Goal: Task Accomplishment & Management: Use online tool/utility

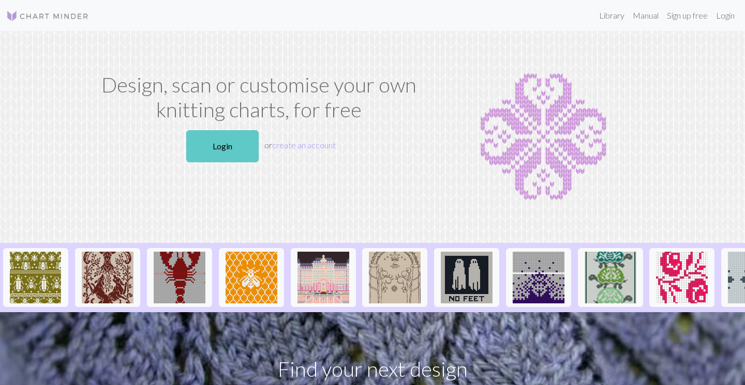
click at [232, 147] on link "Login" at bounding box center [222, 146] width 72 height 32
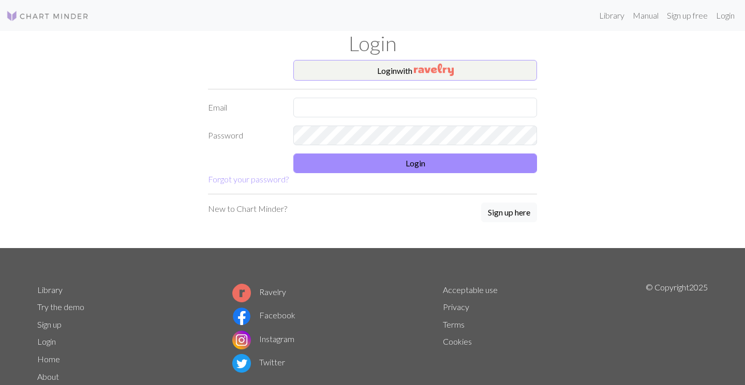
click at [434, 68] on img "button" at bounding box center [434, 70] width 40 height 12
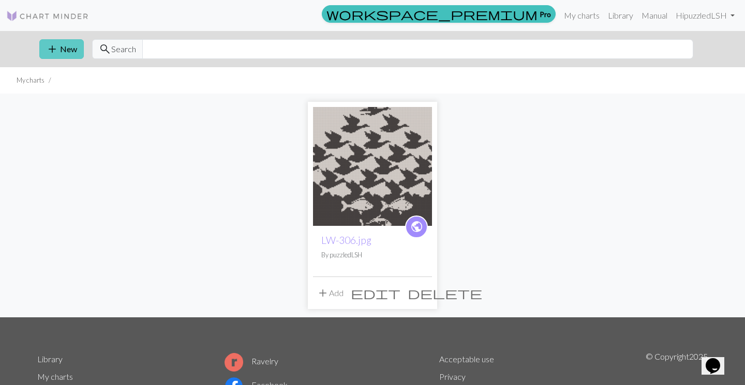
click at [66, 49] on button "add New" at bounding box center [61, 49] width 44 height 20
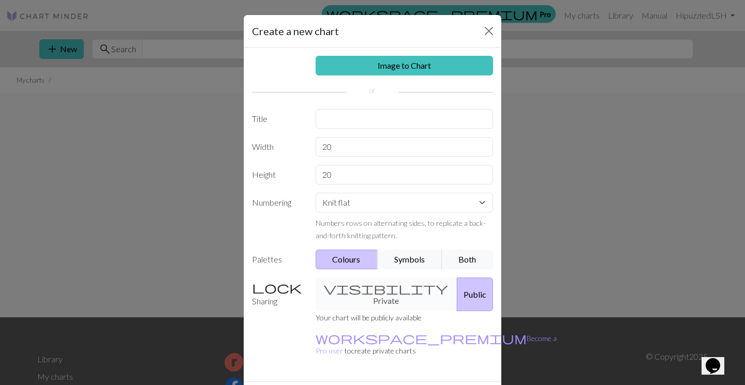
click at [430, 132] on div "Image to Chart Title Width 20 Height 20 Numbering Knit flat Knit in the round L…" at bounding box center [373, 215] width 258 height 334
click at [400, 59] on link "Image to Chart" at bounding box center [404, 66] width 178 height 20
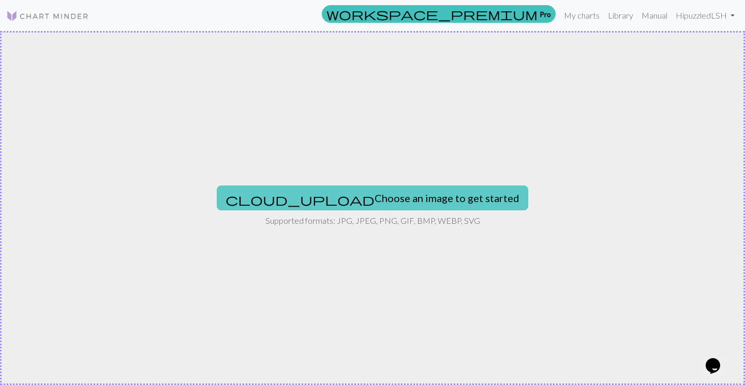
click at [418, 198] on button "cloud_upload Choose an image to get started" at bounding box center [372, 198] width 311 height 25
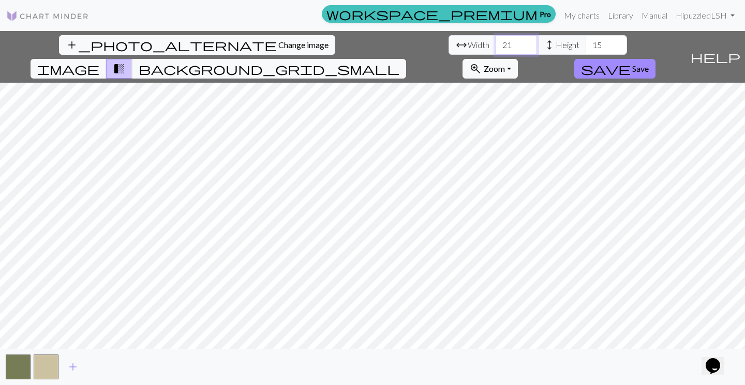
click at [495, 42] on input "21" at bounding box center [515, 45] width 41 height 20
click at [495, 42] on input "22" at bounding box center [515, 45] width 41 height 20
click at [495, 42] on input "23" at bounding box center [515, 45] width 41 height 20
click at [495, 42] on input "24" at bounding box center [515, 45] width 41 height 20
click at [495, 42] on input "25" at bounding box center [515, 45] width 41 height 20
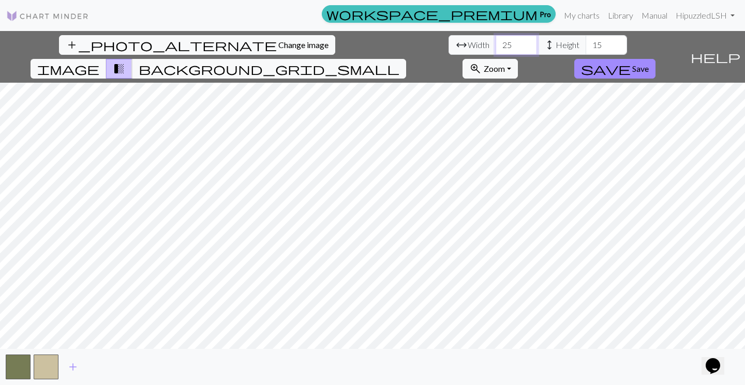
type input "26"
click at [495, 42] on input "26" at bounding box center [515, 45] width 41 height 20
click at [585, 44] on input "16" at bounding box center [605, 45] width 41 height 20
click at [585, 44] on input "17" at bounding box center [605, 45] width 41 height 20
click at [585, 44] on input "18" at bounding box center [605, 45] width 41 height 20
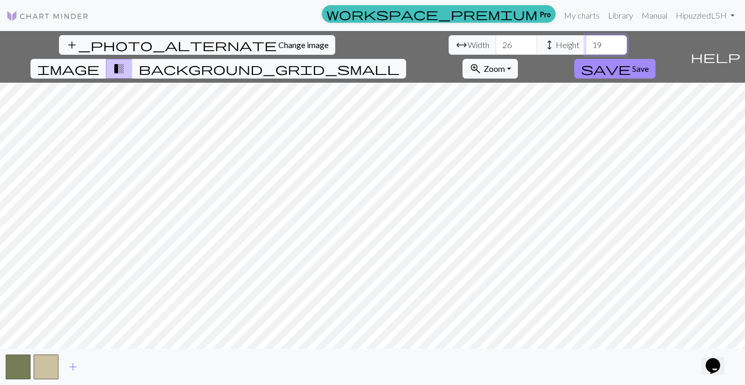
click at [585, 44] on input "19" at bounding box center [605, 45] width 41 height 20
click at [585, 44] on input "20" at bounding box center [605, 45] width 41 height 20
click at [585, 44] on input "21" at bounding box center [605, 45] width 41 height 20
click at [585, 44] on input "22" at bounding box center [605, 45] width 41 height 20
click at [585, 44] on input "23" at bounding box center [605, 45] width 41 height 20
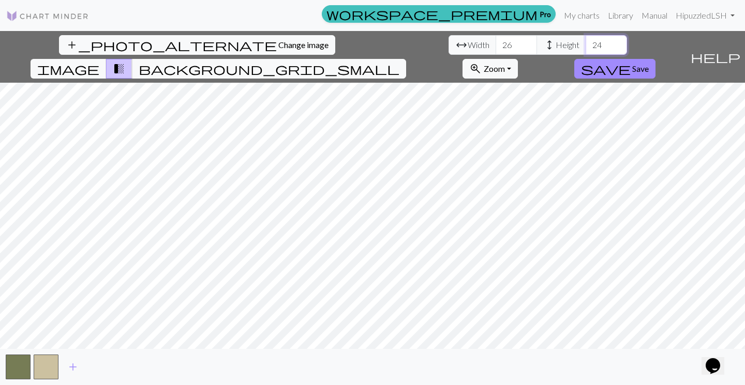
click at [585, 44] on input "24" at bounding box center [605, 45] width 41 height 20
click at [585, 44] on input "25" at bounding box center [605, 45] width 41 height 20
click at [585, 44] on input "26" at bounding box center [605, 45] width 41 height 20
click at [585, 44] on input "27" at bounding box center [605, 45] width 41 height 20
click at [585, 44] on input "28" at bounding box center [605, 45] width 41 height 20
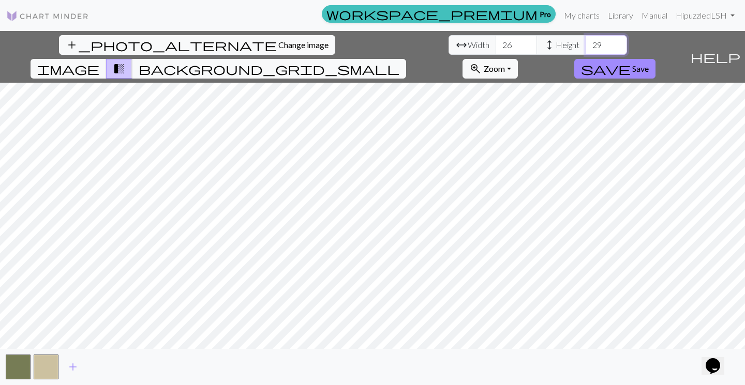
click at [585, 44] on input "29" at bounding box center [605, 45] width 41 height 20
click at [585, 44] on input "30" at bounding box center [605, 45] width 41 height 20
click at [585, 44] on input "31" at bounding box center [605, 45] width 41 height 20
type input "32"
click at [585, 44] on input "32" at bounding box center [605, 45] width 41 height 20
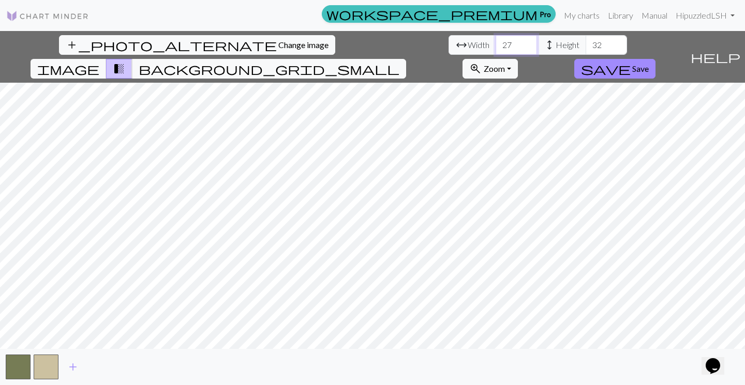
click at [495, 42] on input "27" at bounding box center [515, 45] width 41 height 20
click at [495, 42] on input "28" at bounding box center [515, 45] width 41 height 20
click at [495, 42] on input "29" at bounding box center [515, 45] width 41 height 20
click at [495, 42] on input "30" at bounding box center [515, 45] width 41 height 20
click at [495, 42] on input "31" at bounding box center [515, 45] width 41 height 20
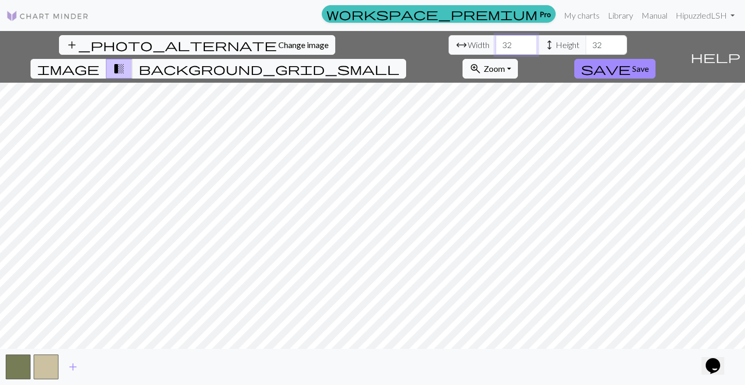
click at [495, 42] on input "32" at bounding box center [515, 45] width 41 height 20
click at [495, 42] on input "33" at bounding box center [515, 45] width 41 height 20
click at [495, 42] on input "34" at bounding box center [515, 45] width 41 height 20
click at [495, 42] on input "35" at bounding box center [515, 45] width 41 height 20
type input "36"
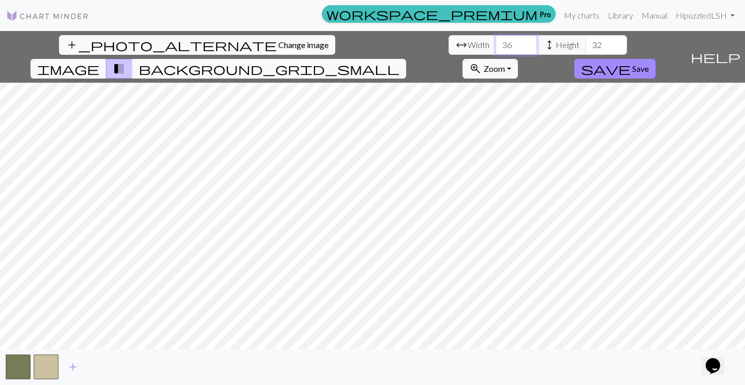
click at [495, 42] on input "36" at bounding box center [515, 45] width 41 height 20
click at [585, 43] on input "33" at bounding box center [605, 45] width 41 height 20
click at [585, 43] on input "34" at bounding box center [605, 45] width 41 height 20
click at [585, 43] on input "35" at bounding box center [605, 45] width 41 height 20
click at [585, 43] on input "36" at bounding box center [605, 45] width 41 height 20
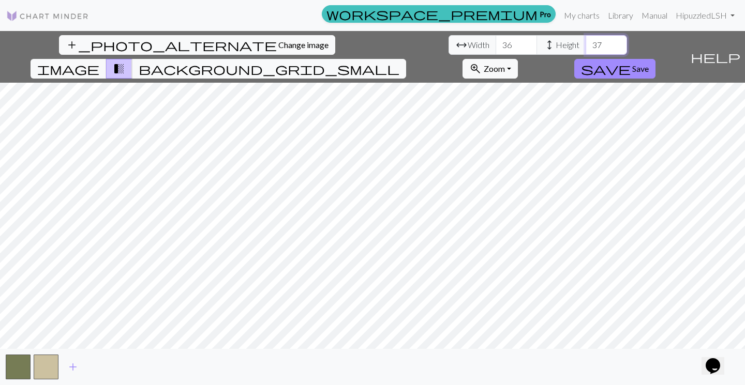
click at [585, 43] on input "37" at bounding box center [605, 45] width 41 height 20
click at [585, 43] on input "38" at bounding box center [605, 45] width 41 height 20
click at [585, 43] on input "39" at bounding box center [605, 45] width 41 height 20
click at [585, 43] on input "40" at bounding box center [605, 45] width 41 height 20
click at [585, 43] on input "41" at bounding box center [605, 45] width 41 height 20
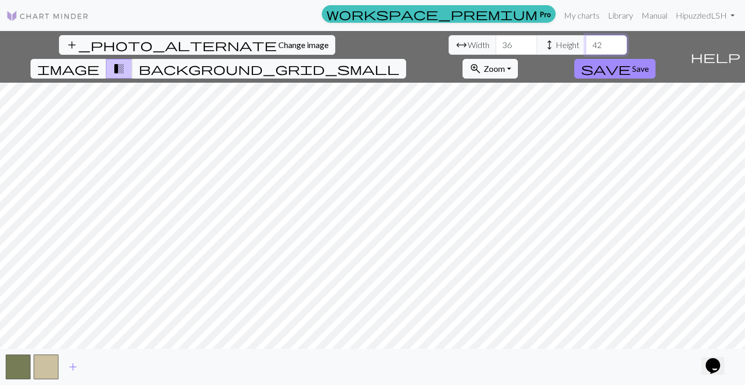
click at [585, 43] on input "42" at bounding box center [605, 45] width 41 height 20
click at [585, 43] on input "43" at bounding box center [605, 45] width 41 height 20
click at [585, 43] on input "44" at bounding box center [605, 45] width 41 height 20
type input "45"
click at [585, 43] on input "45" at bounding box center [605, 45] width 41 height 20
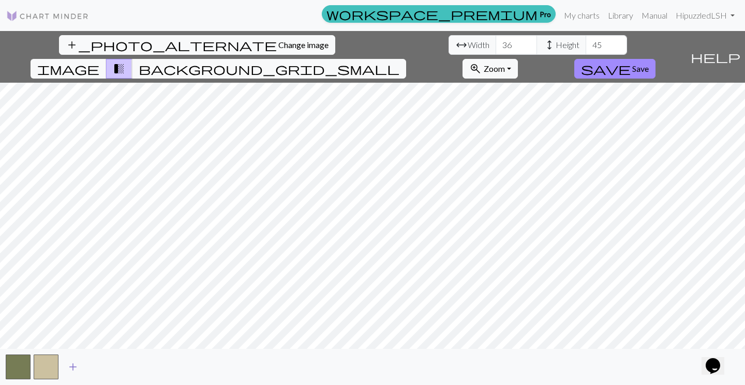
click at [72, 367] on span "add" at bounding box center [73, 367] width 12 height 14
click at [495, 44] on input "37" at bounding box center [515, 45] width 41 height 20
click at [495, 44] on input "38" at bounding box center [515, 45] width 41 height 20
type input "39"
click at [495, 44] on input "39" at bounding box center [515, 45] width 41 height 20
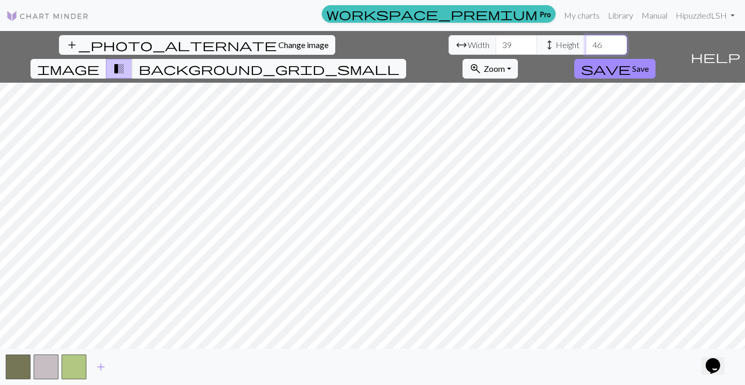
click at [585, 44] on input "46" at bounding box center [605, 45] width 41 height 20
click at [585, 44] on input "47" at bounding box center [605, 45] width 41 height 20
click at [399, 62] on span "background_grid_small" at bounding box center [269, 69] width 261 height 14
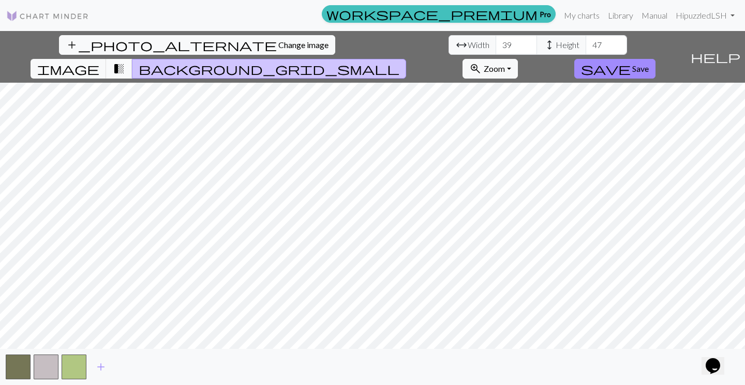
click at [125, 62] on span "transition_fade" at bounding box center [119, 69] width 12 height 14
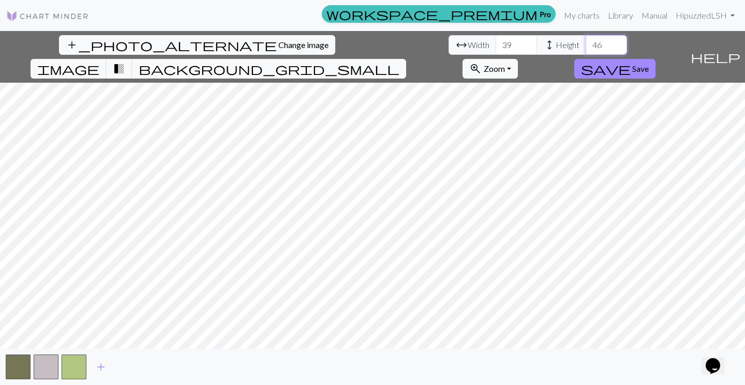
click at [585, 47] on input "46" at bounding box center [605, 45] width 41 height 20
type input "45"
click at [585, 49] on input "45" at bounding box center [605, 45] width 41 height 20
click at [99, 62] on span "image" at bounding box center [68, 69] width 62 height 14
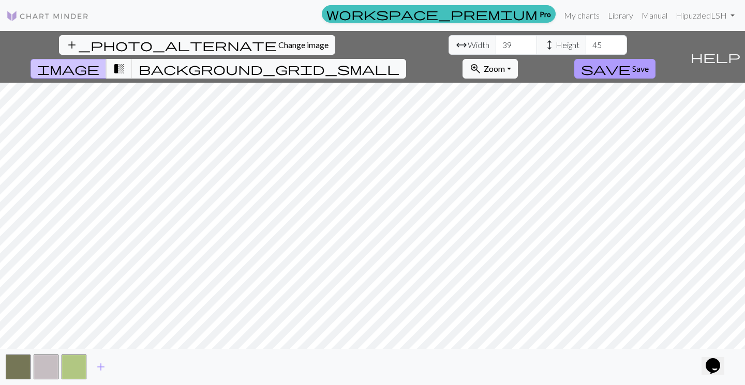
click at [648, 64] on span "Save" at bounding box center [640, 69] width 17 height 10
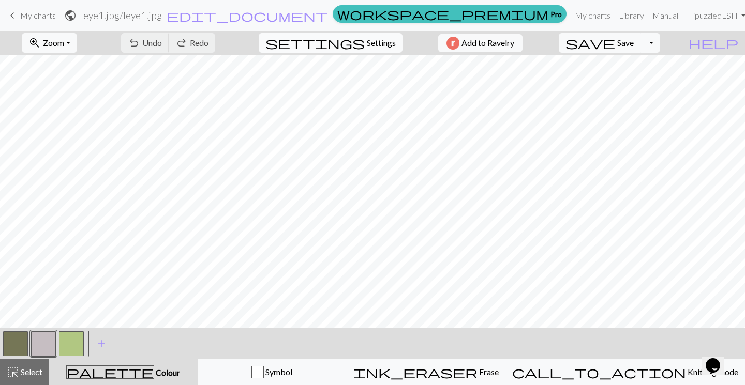
click at [367, 46] on span "Settings" at bounding box center [381, 43] width 29 height 12
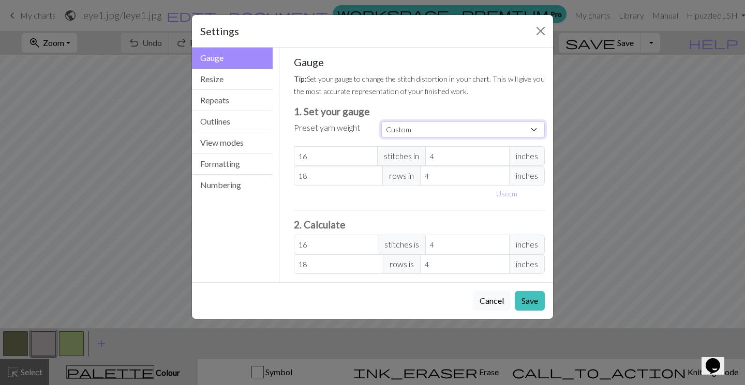
click at [420, 134] on select "Custom Square Lace Light Fingering Fingering Sport Double knit Worsted Aran Bul…" at bounding box center [462, 130] width 163 height 16
select select "dk"
type input "22"
type input "30"
type input "22"
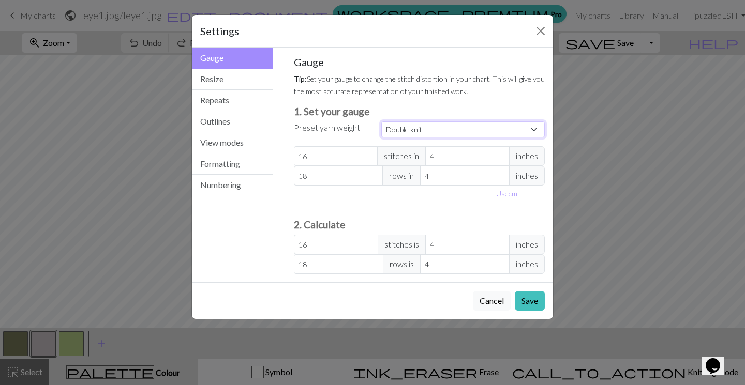
type input "30"
type input "23"
select select "custom"
type input "23"
click at [369, 154] on input "23" at bounding box center [336, 156] width 84 height 20
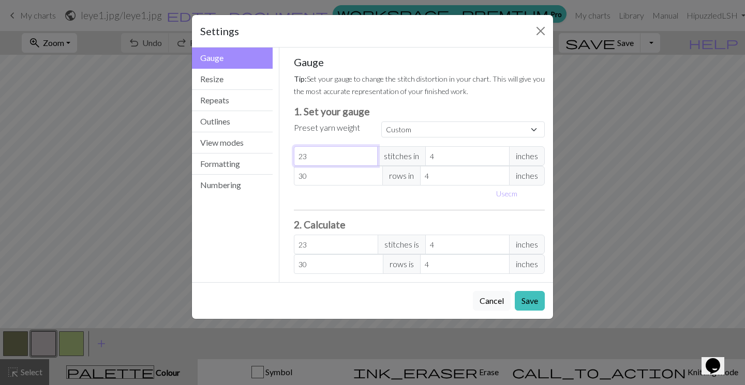
type input "24"
click at [369, 154] on input "24" at bounding box center [336, 156] width 84 height 20
click at [221, 75] on button "Resize" at bounding box center [232, 79] width 81 height 21
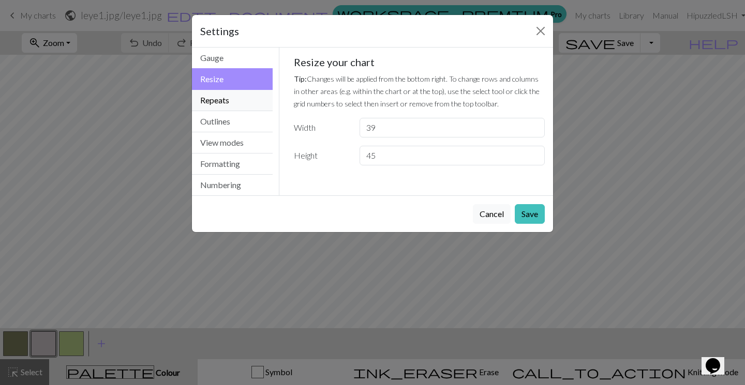
click at [236, 98] on button "Repeats" at bounding box center [232, 100] width 81 height 21
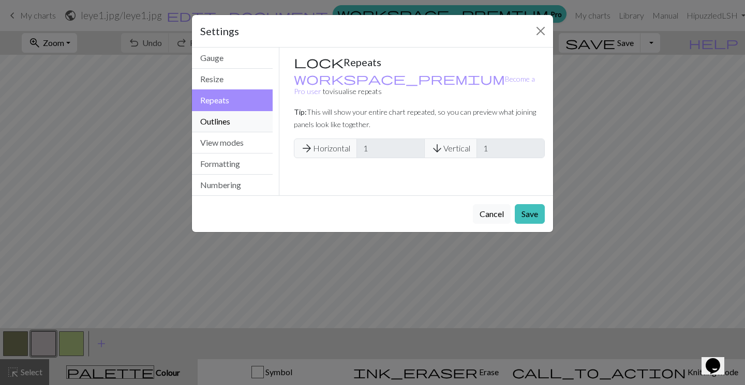
click at [223, 120] on button "Outlines" at bounding box center [232, 121] width 81 height 21
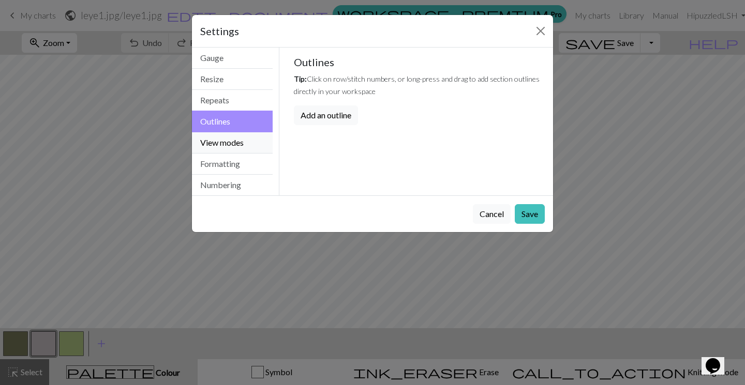
click at [243, 142] on button "View modes" at bounding box center [232, 142] width 81 height 21
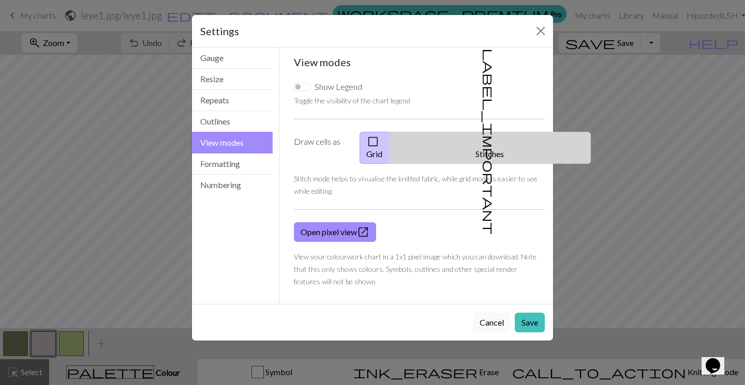
click at [488, 142] on button "label_important Stitches" at bounding box center [490, 148] width 202 height 32
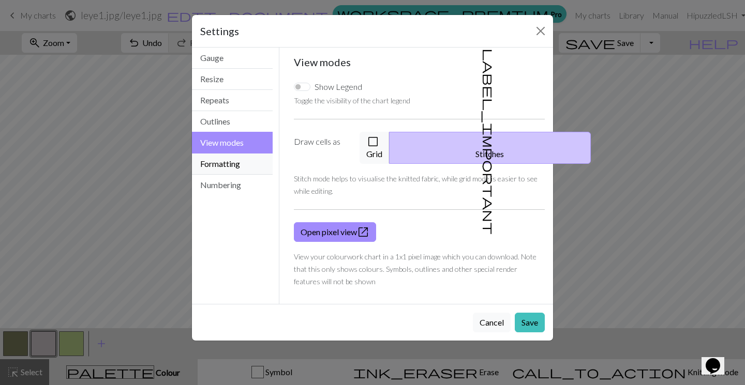
click at [226, 165] on button "Formatting" at bounding box center [232, 164] width 81 height 21
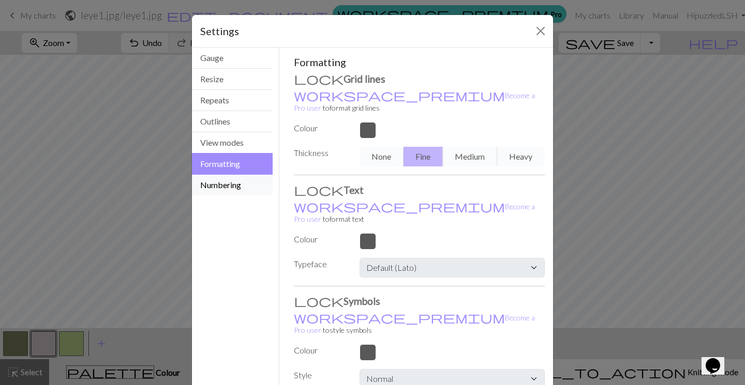
click at [225, 188] on button "Numbering" at bounding box center [232, 185] width 81 height 21
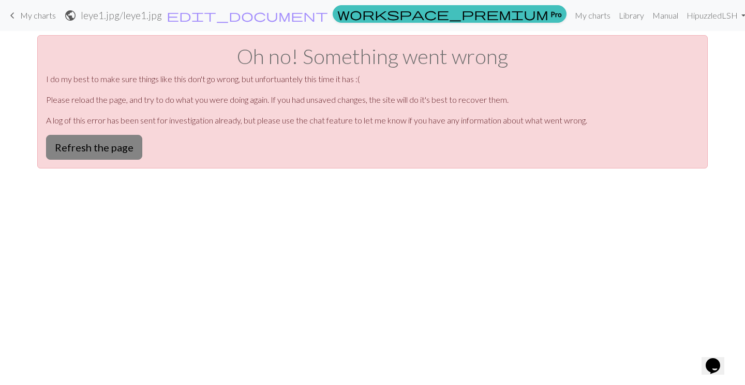
click at [114, 150] on button "Refresh the page" at bounding box center [94, 147] width 96 height 25
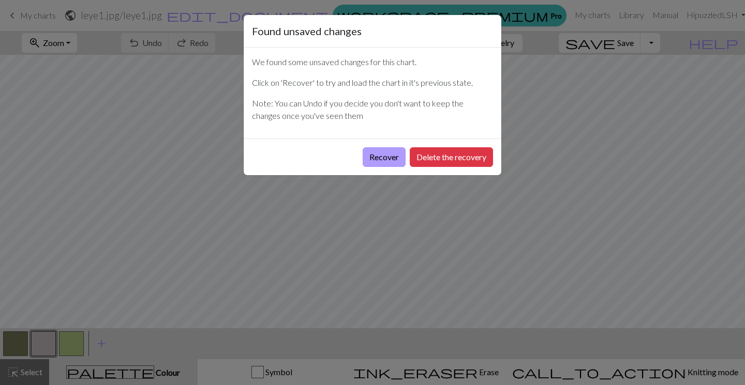
click at [381, 163] on button "Recover" at bounding box center [383, 157] width 43 height 20
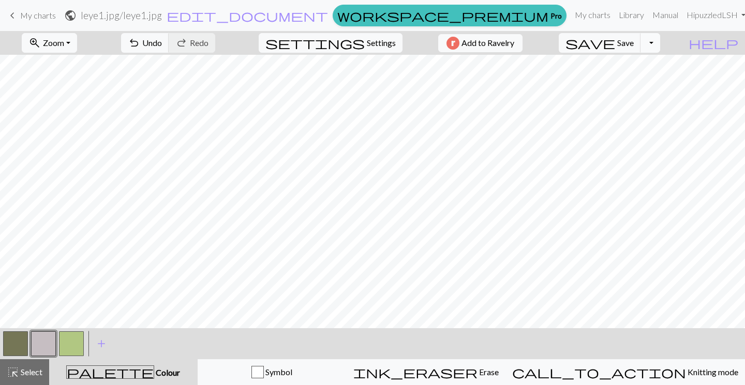
click at [660, 39] on button "Toggle Dropdown" at bounding box center [650, 43] width 20 height 20
click at [26, 14] on span "My charts" at bounding box center [38, 15] width 36 height 10
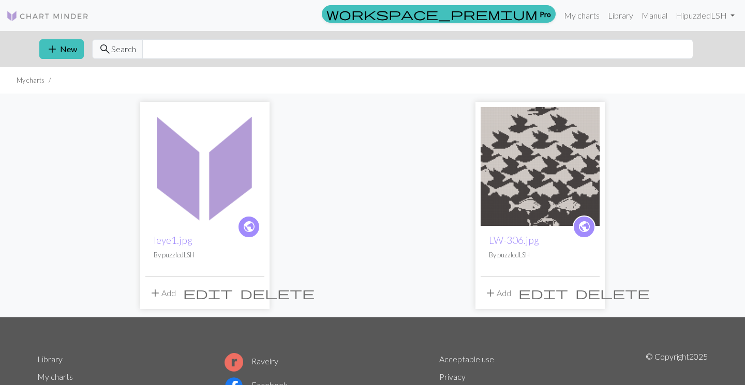
click at [194, 181] on img at bounding box center [204, 166] width 119 height 119
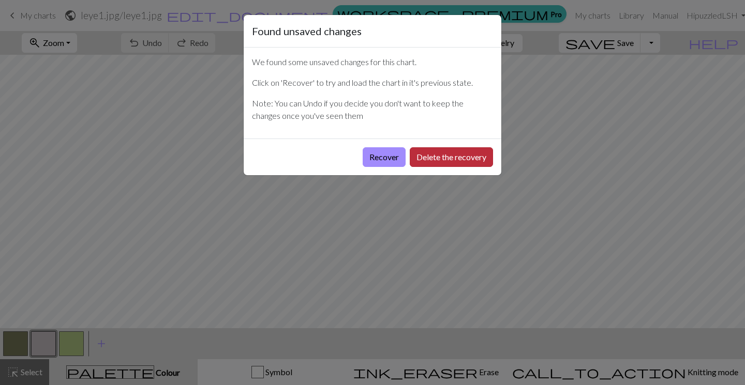
click at [449, 160] on button "Delete the recovery" at bounding box center [451, 157] width 83 height 20
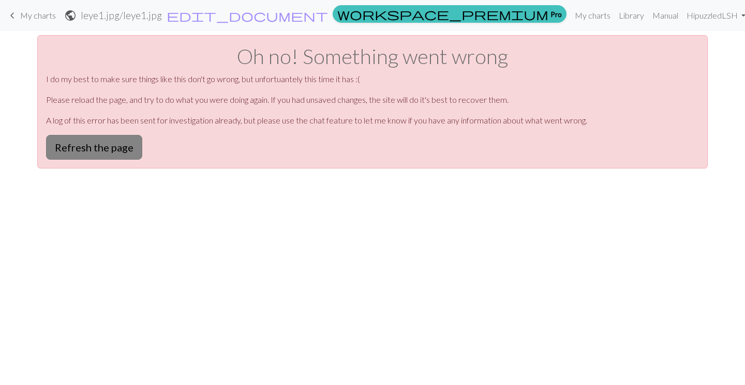
click at [108, 148] on button "Refresh the page" at bounding box center [94, 147] width 96 height 25
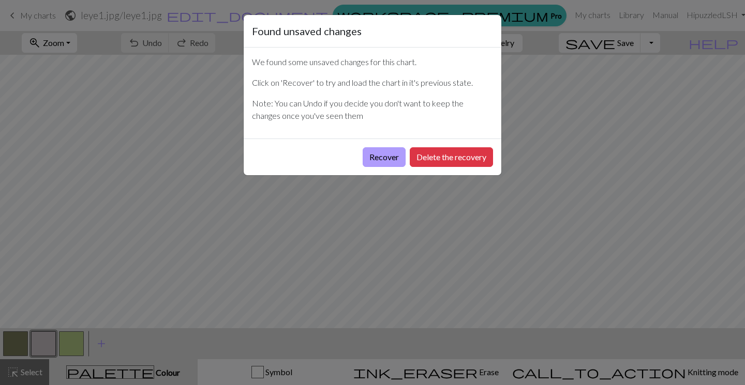
click at [387, 155] on button "Recover" at bounding box center [383, 157] width 43 height 20
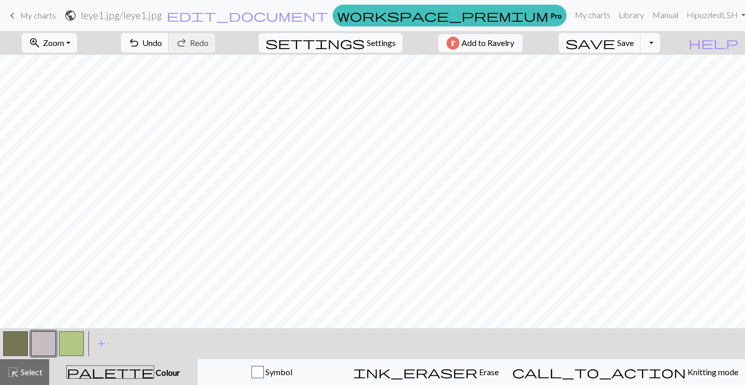
click at [14, 17] on span "keyboard_arrow_left" at bounding box center [12, 15] width 12 height 14
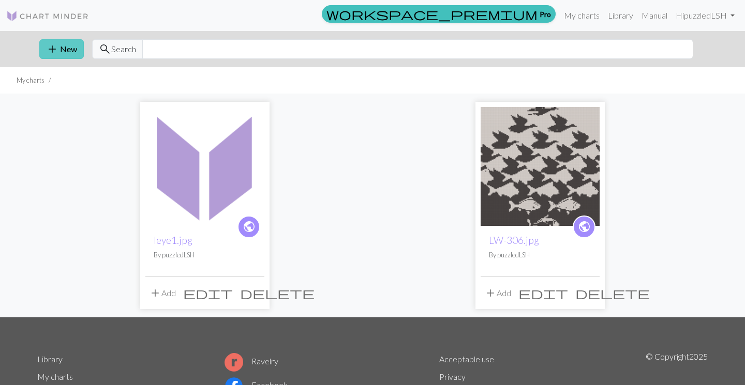
click at [64, 43] on button "add New" at bounding box center [61, 49] width 44 height 20
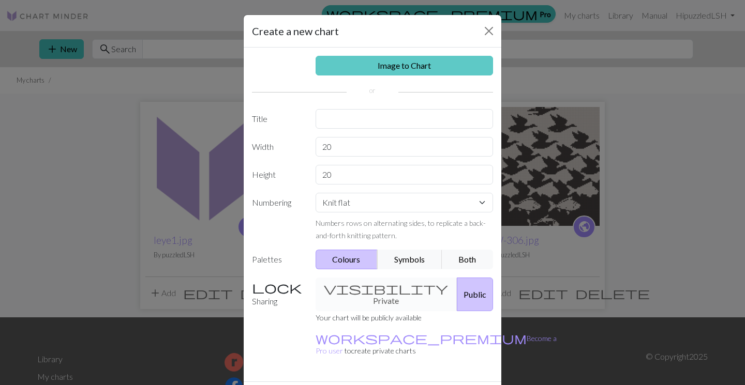
click at [402, 67] on link "Image to Chart" at bounding box center [404, 66] width 178 height 20
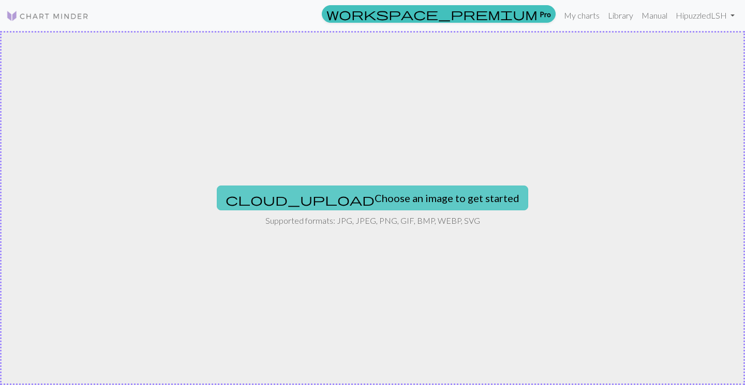
click at [405, 199] on button "cloud_upload Choose an image to get started" at bounding box center [372, 198] width 311 height 25
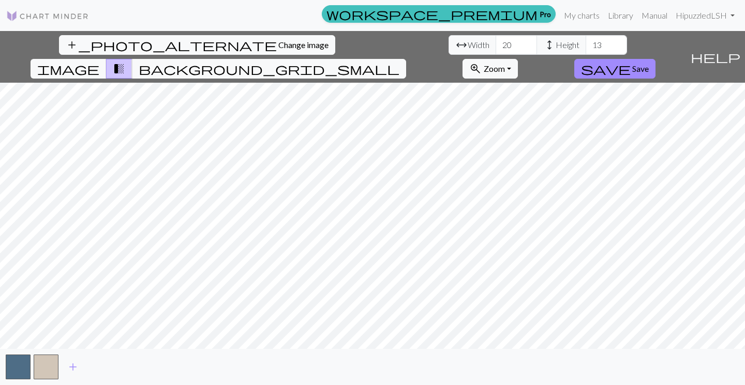
click at [376, 351] on div "add_photo_alternate Change image arrow_range Width 20 height Height 13 image tr…" at bounding box center [372, 208] width 745 height 354
click at [585, 43] on input "14" at bounding box center [605, 45] width 41 height 20
click at [585, 43] on input "15" at bounding box center [605, 45] width 41 height 20
click at [585, 43] on input "16" at bounding box center [605, 45] width 41 height 20
click at [585, 43] on input "17" at bounding box center [605, 45] width 41 height 20
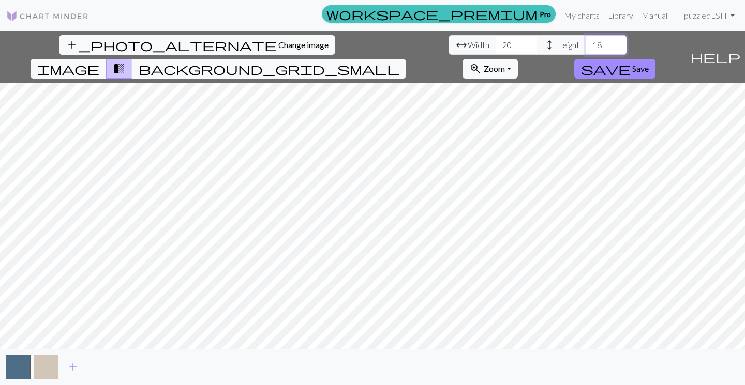
click at [585, 43] on input "18" at bounding box center [605, 45] width 41 height 20
click at [585, 43] on input "19" at bounding box center [605, 45] width 41 height 20
click at [585, 43] on input "20" at bounding box center [605, 45] width 41 height 20
click at [585, 43] on input "21" at bounding box center [605, 45] width 41 height 20
click at [585, 43] on input "22" at bounding box center [605, 45] width 41 height 20
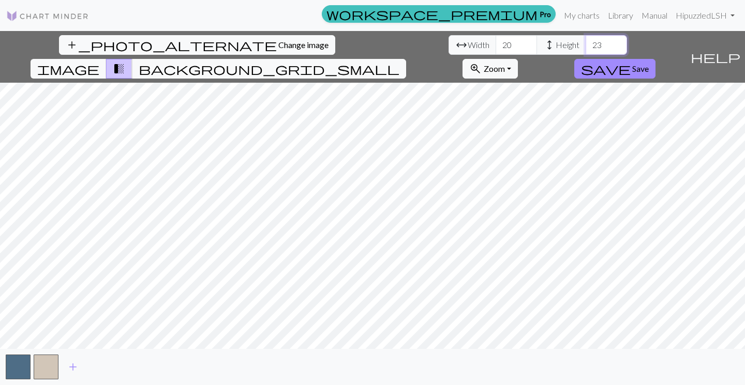
click at [585, 43] on input "23" at bounding box center [605, 45] width 41 height 20
click at [585, 43] on input "24" at bounding box center [605, 45] width 41 height 20
click at [585, 43] on input "25" at bounding box center [605, 45] width 41 height 20
click at [585, 43] on input "26" at bounding box center [605, 45] width 41 height 20
click at [585, 43] on input "27" at bounding box center [605, 45] width 41 height 20
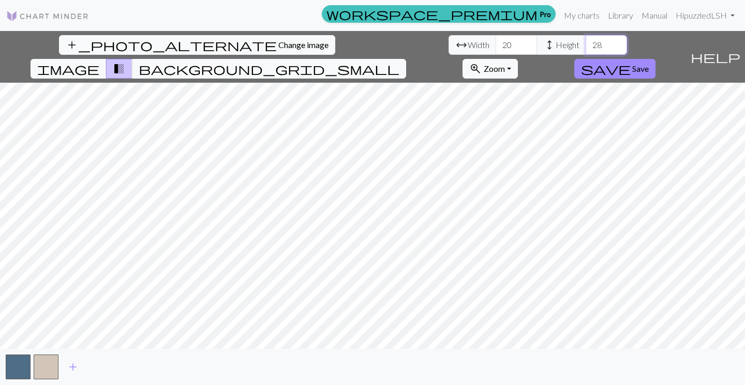
click at [585, 43] on input "28" at bounding box center [605, 45] width 41 height 20
click at [585, 43] on input "29" at bounding box center [605, 45] width 41 height 20
click at [585, 43] on input "30" at bounding box center [605, 45] width 41 height 20
click at [75, 366] on span "add" at bounding box center [73, 367] width 12 height 14
click at [585, 42] on input "31" at bounding box center [605, 45] width 41 height 20
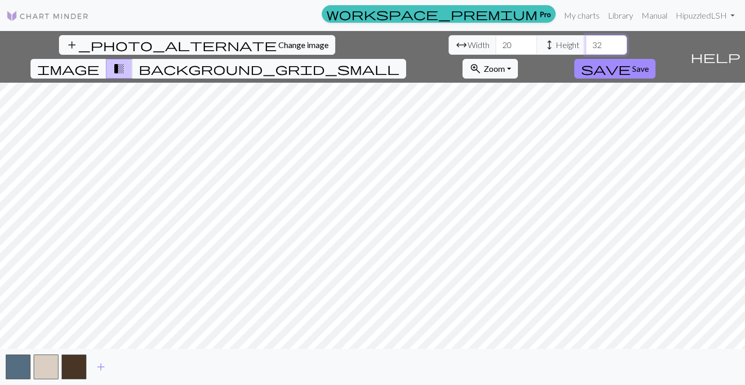
click at [585, 42] on input "32" at bounding box center [605, 45] width 41 height 20
click at [585, 42] on input "33" at bounding box center [605, 45] width 41 height 20
type input "34"
click at [585, 42] on input "34" at bounding box center [605, 45] width 41 height 20
click at [495, 43] on input "21" at bounding box center [515, 45] width 41 height 20
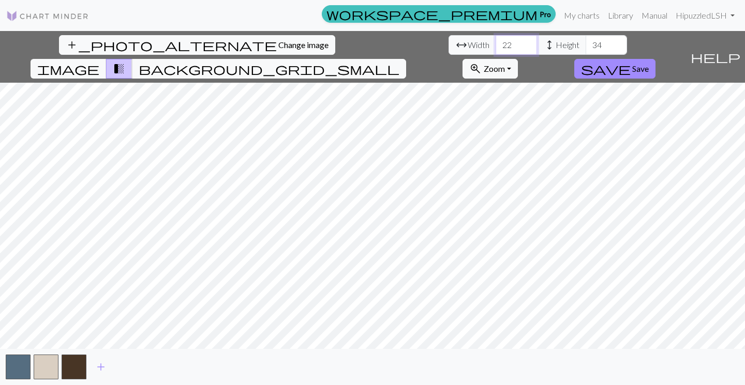
click at [495, 43] on input "22" at bounding box center [515, 45] width 41 height 20
click at [495, 43] on input "23" at bounding box center [515, 45] width 41 height 20
click at [495, 43] on input "24" at bounding box center [515, 45] width 41 height 20
click at [495, 43] on input "25" at bounding box center [515, 45] width 41 height 20
click at [495, 43] on input "26" at bounding box center [515, 45] width 41 height 20
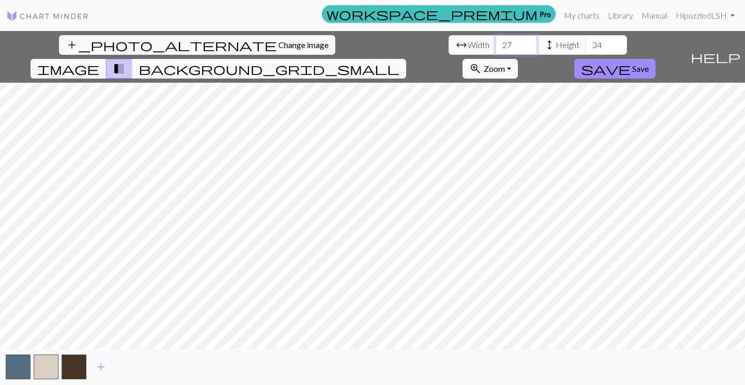
click at [495, 43] on input "27" at bounding box center [515, 45] width 41 height 20
click at [495, 43] on input "28" at bounding box center [515, 45] width 41 height 20
click at [495, 43] on input "29" at bounding box center [515, 45] width 41 height 20
click at [495, 43] on input "30" at bounding box center [515, 45] width 41 height 20
click at [495, 43] on input "31" at bounding box center [515, 45] width 41 height 20
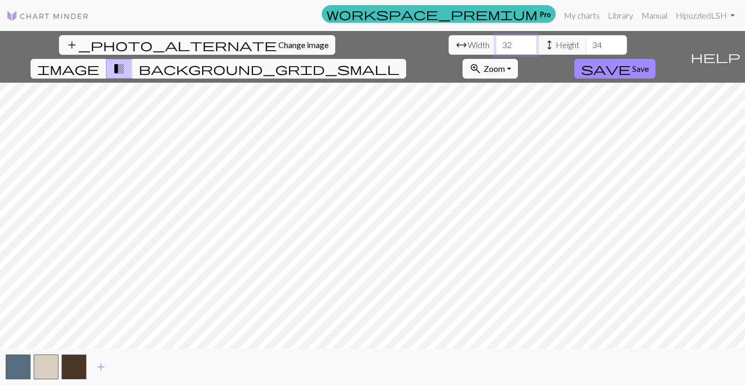
click at [495, 43] on input "32" at bounding box center [515, 45] width 41 height 20
click at [495, 43] on input "33" at bounding box center [515, 45] width 41 height 20
click at [495, 43] on input "34" at bounding box center [515, 45] width 41 height 20
click at [495, 43] on input "35" at bounding box center [515, 45] width 41 height 20
click at [495, 43] on input "36" at bounding box center [515, 45] width 41 height 20
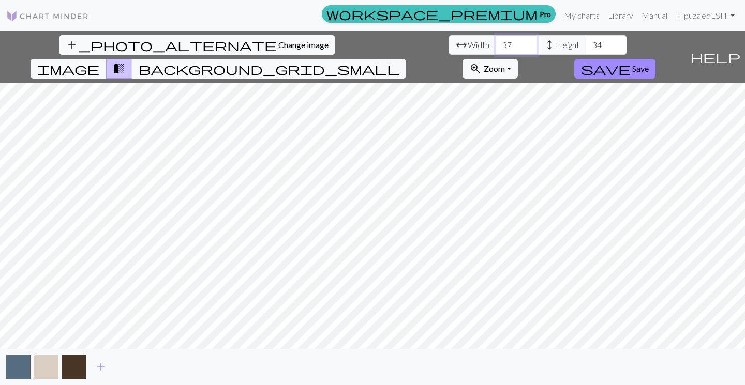
click at [495, 43] on input "37" at bounding box center [515, 45] width 41 height 20
click at [495, 43] on input "38" at bounding box center [515, 45] width 41 height 20
click at [495, 43] on input "39" at bounding box center [515, 45] width 41 height 20
click at [495, 43] on input "40" at bounding box center [515, 45] width 41 height 20
click at [495, 43] on input "41" at bounding box center [515, 45] width 41 height 20
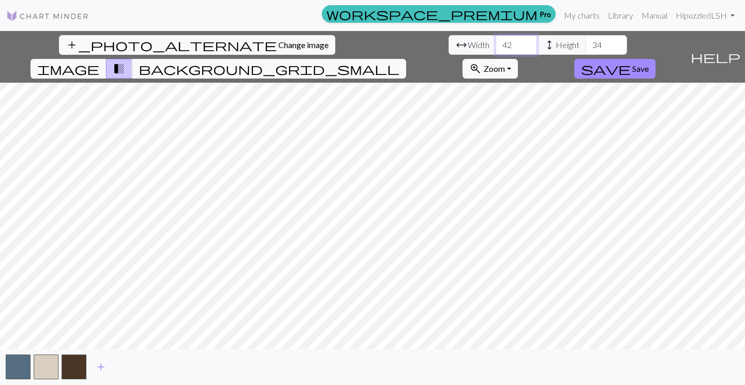
click at [495, 43] on input "42" at bounding box center [515, 45] width 41 height 20
type input "43"
click at [495, 43] on input "43" at bounding box center [515, 45] width 41 height 20
click at [585, 42] on input "35" at bounding box center [605, 45] width 41 height 20
click at [585, 47] on input "34" at bounding box center [605, 45] width 41 height 20
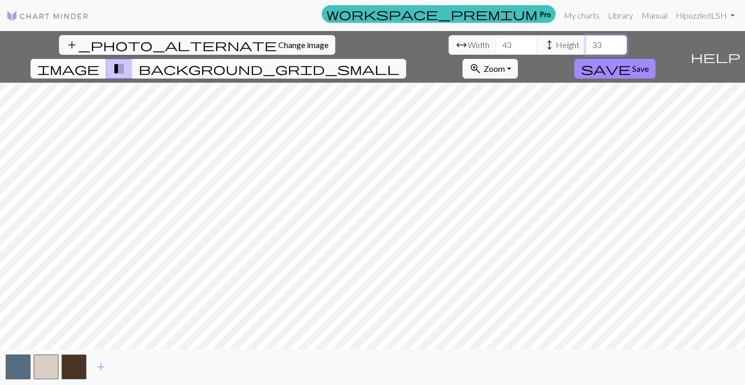
click at [585, 47] on input "33" at bounding box center [605, 45] width 41 height 20
click at [585, 47] on input "32" at bounding box center [605, 45] width 41 height 20
click at [585, 47] on input "31" at bounding box center [605, 45] width 41 height 20
type input "30"
click at [585, 47] on input "30" at bounding box center [605, 45] width 41 height 20
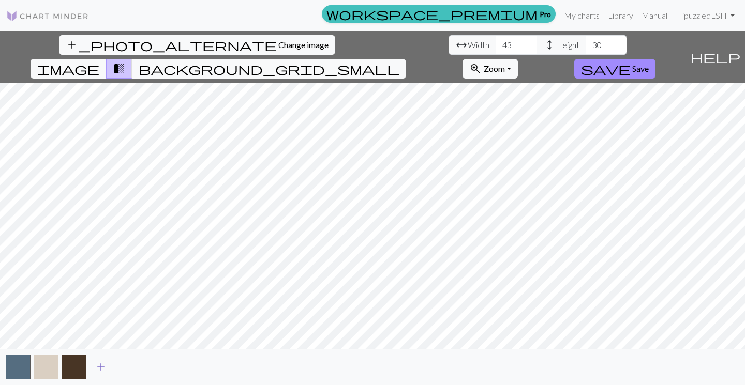
click at [99, 369] on span "add" at bounding box center [101, 367] width 12 height 14
click at [128, 366] on span "add" at bounding box center [129, 367] width 12 height 14
click at [128, 366] on button "button" at bounding box center [129, 367] width 25 height 25
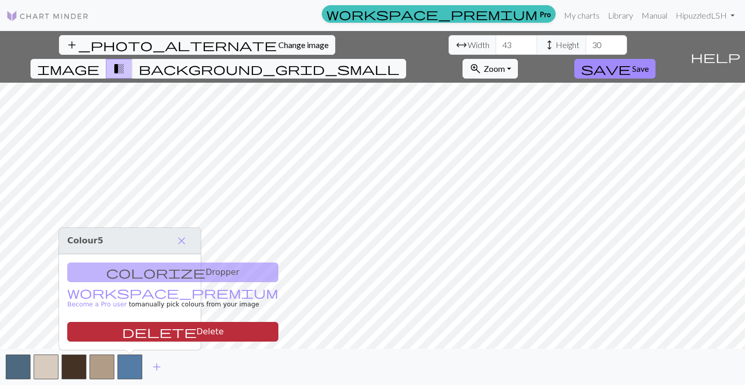
click at [140, 330] on button "delete Delete" at bounding box center [172, 332] width 211 height 20
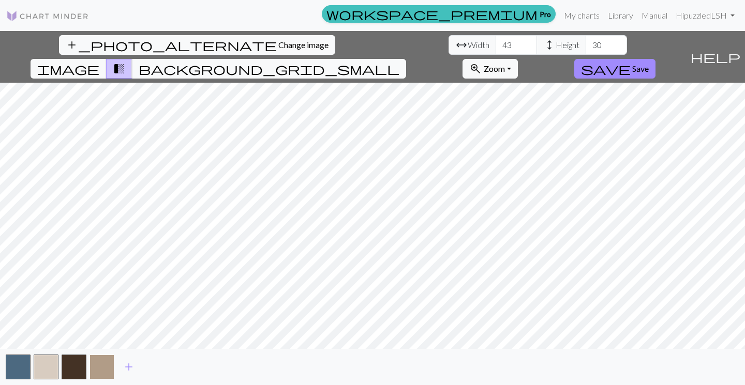
click at [96, 365] on button "button" at bounding box center [101, 367] width 25 height 25
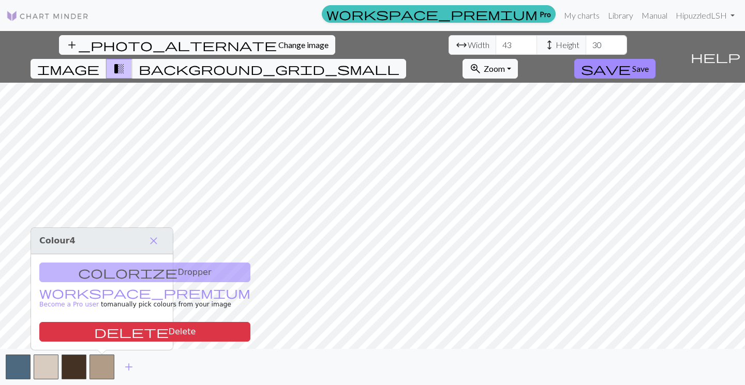
click at [97, 276] on div "colorize Dropper workspace_premium Become a Pro user to manually pick colours f…" at bounding box center [102, 302] width 142 height 96
click at [152, 244] on span "close" at bounding box center [153, 241] width 12 height 14
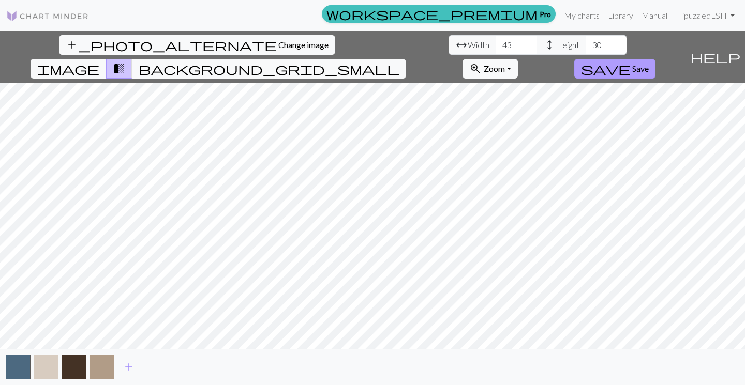
click at [648, 64] on span "Save" at bounding box center [640, 69] width 17 height 10
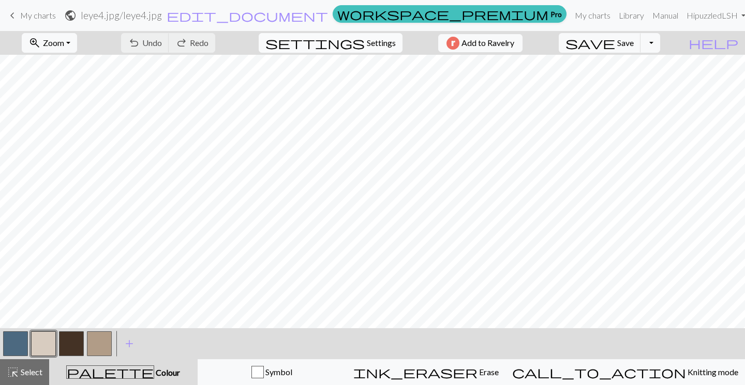
click at [382, 46] on span "Settings" at bounding box center [381, 43] width 29 height 12
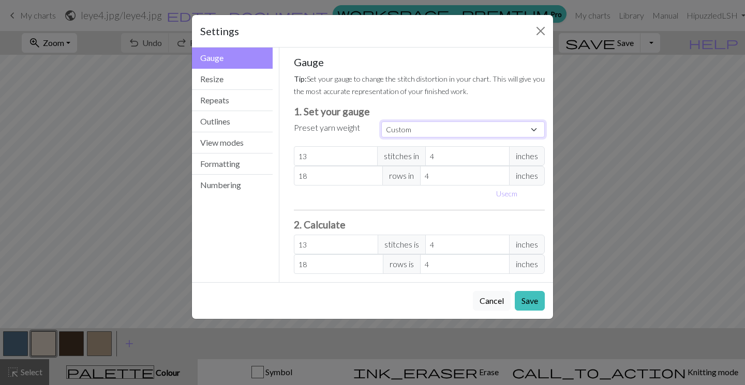
click at [426, 131] on select "Custom Square Lace Light Fingering Fingering Sport Double knit Worsted Aran Bul…" at bounding box center [462, 130] width 163 height 16
select select "dk"
type input "22"
type input "30"
type input "22"
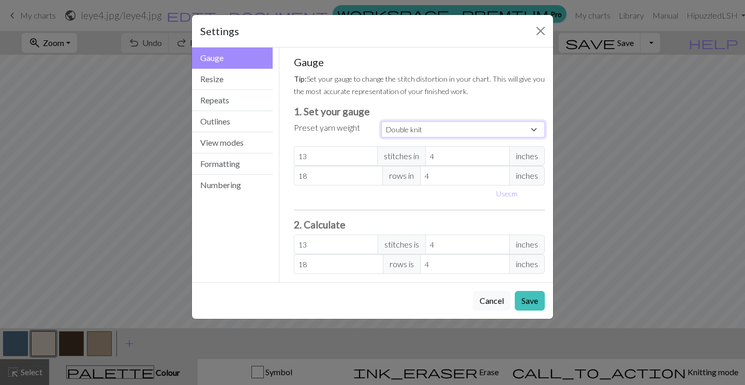
type input "30"
type input "23"
select select "custom"
type input "23"
click at [368, 156] on input "23" at bounding box center [336, 156] width 84 height 20
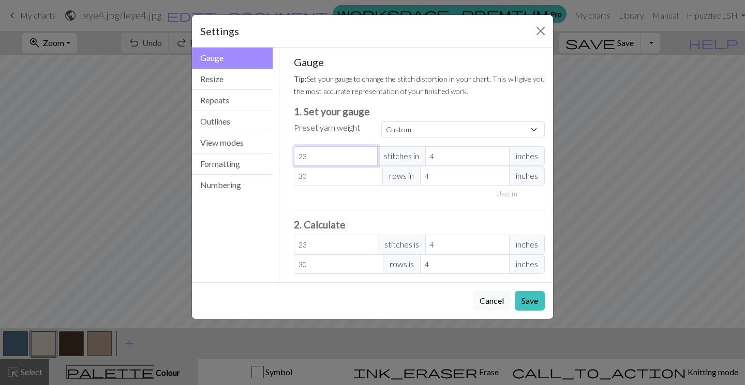
type input "24"
click at [368, 156] on input "24" at bounding box center [336, 156] width 84 height 20
click at [222, 75] on button "Resize" at bounding box center [232, 79] width 81 height 21
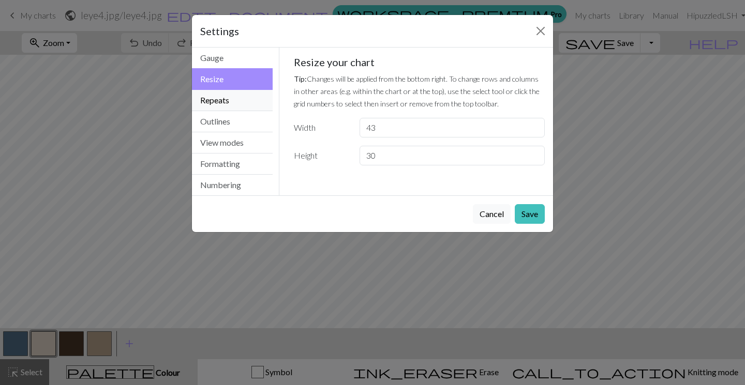
click at [225, 104] on button "Repeats" at bounding box center [232, 100] width 81 height 21
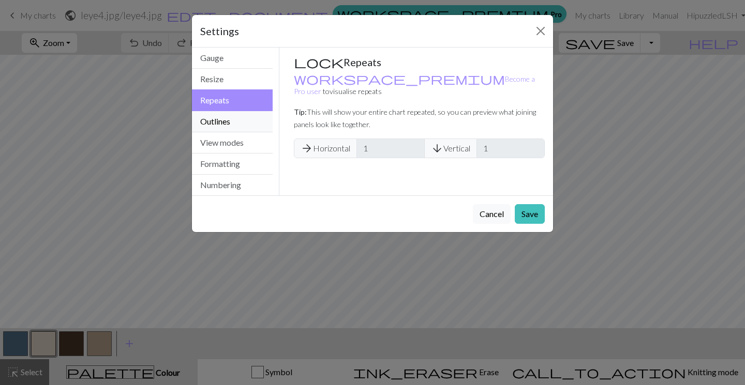
click at [228, 122] on button "Outlines" at bounding box center [232, 121] width 81 height 21
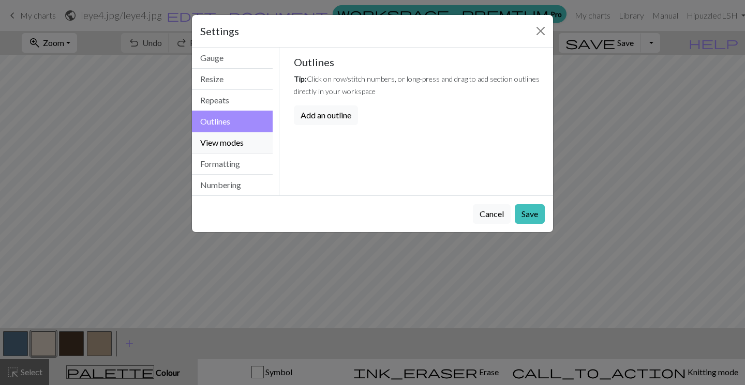
click at [247, 143] on button "View modes" at bounding box center [232, 142] width 81 height 21
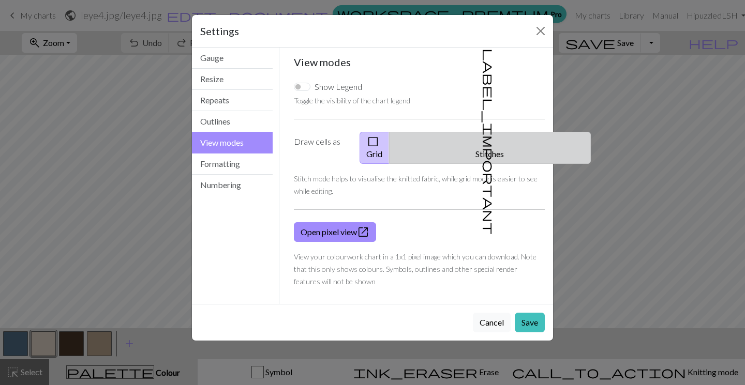
click at [501, 139] on button "label_important Stitches" at bounding box center [490, 148] width 202 height 32
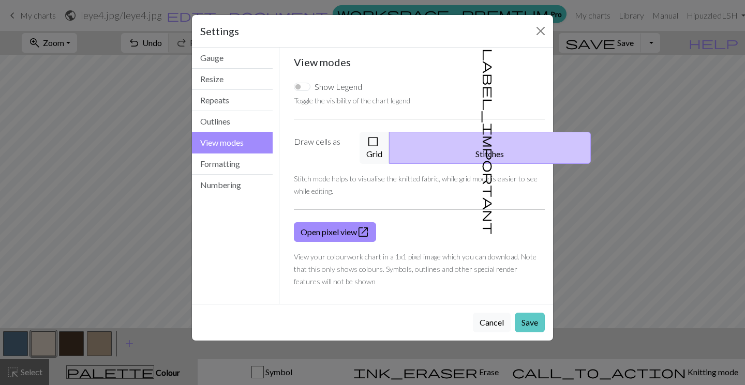
click at [531, 313] on button "Save" at bounding box center [529, 323] width 30 height 20
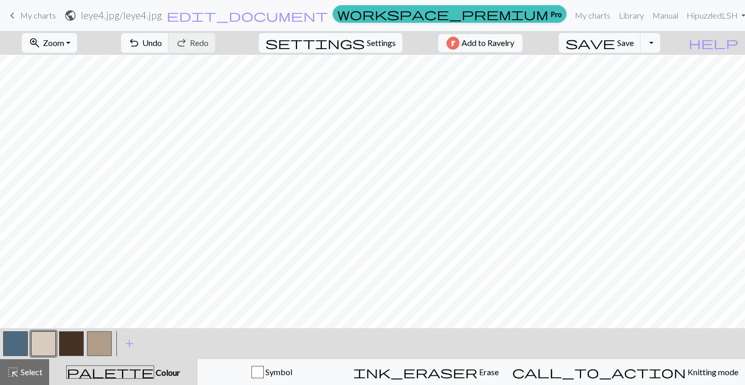
scroll to position [73, 0]
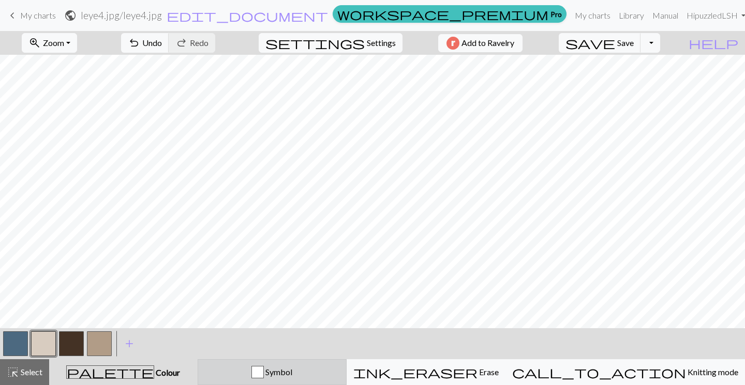
click at [264, 370] on div "button" at bounding box center [257, 372] width 12 height 12
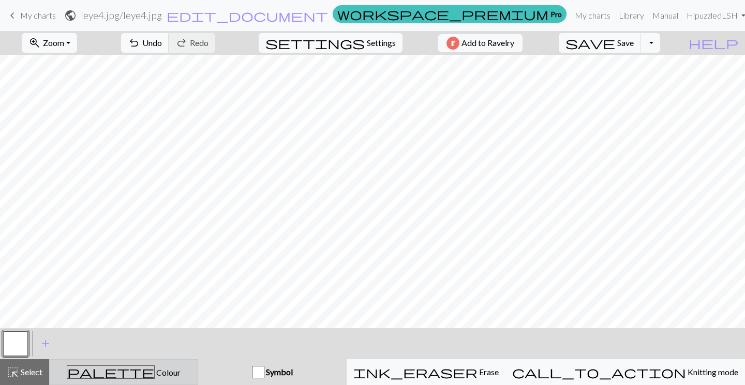
click at [120, 379] on span "palette" at bounding box center [110, 372] width 87 height 14
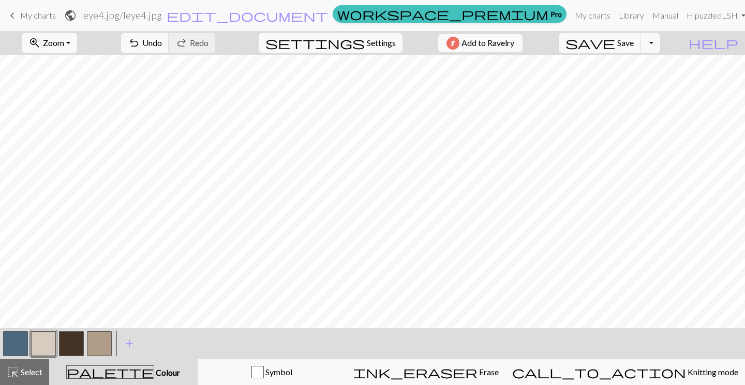
click at [110, 342] on button "button" at bounding box center [99, 343] width 25 height 25
click at [119, 370] on span "palette" at bounding box center [110, 372] width 87 height 14
click at [130, 341] on span "add" at bounding box center [129, 344] width 12 height 14
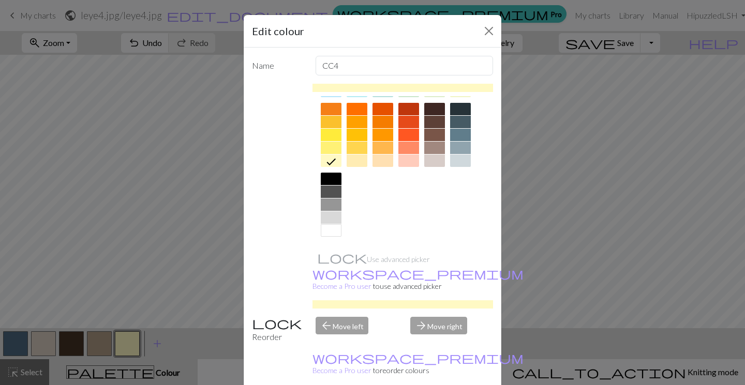
scroll to position [141, 0]
click at [332, 135] on div at bounding box center [331, 135] width 21 height 12
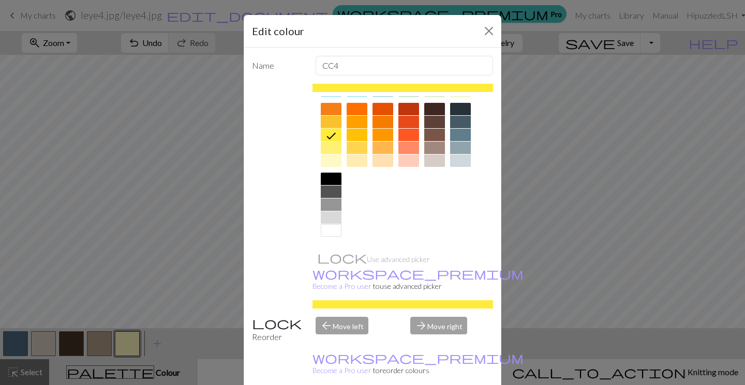
click at [689, 306] on div "Edit colour Name CC4 Use advanced picker workspace_premium Become a Pro user to…" at bounding box center [372, 192] width 745 height 385
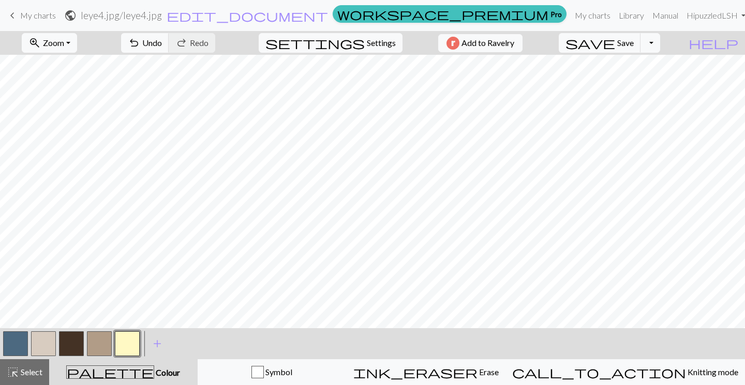
click at [130, 341] on button "button" at bounding box center [127, 343] width 25 height 25
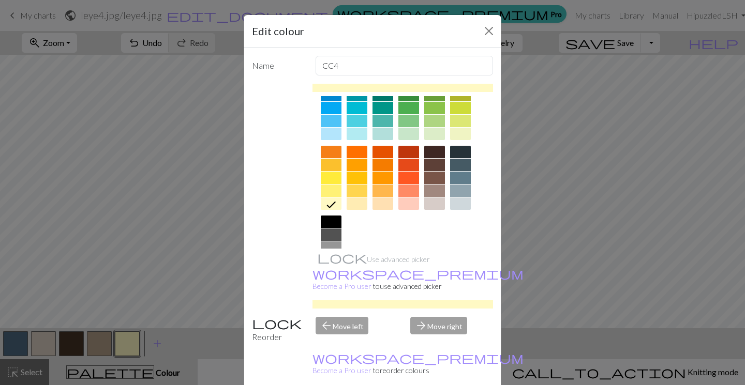
scroll to position [104, 0]
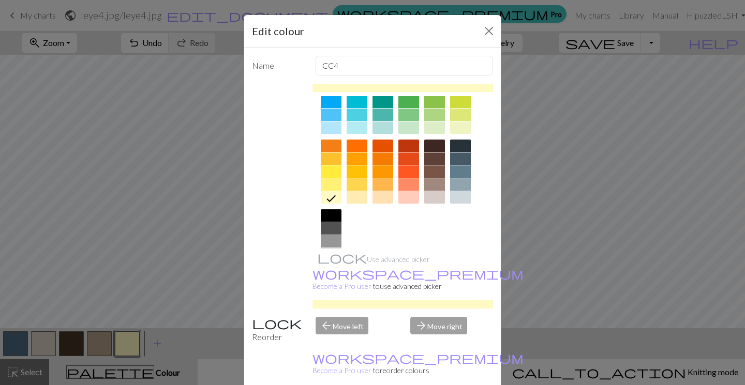
click at [331, 170] on div at bounding box center [331, 171] width 21 height 12
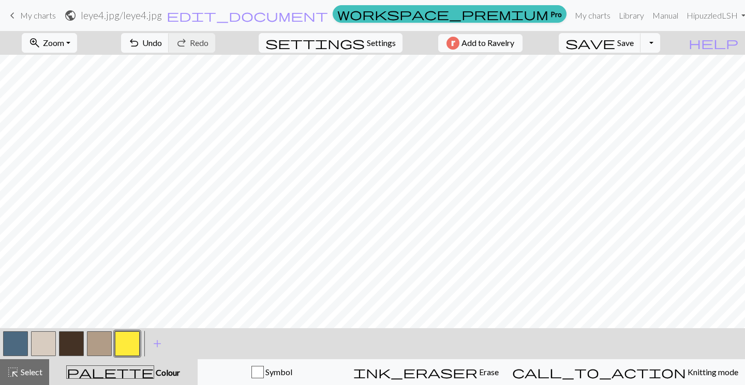
click at [134, 341] on button "button" at bounding box center [127, 343] width 25 height 25
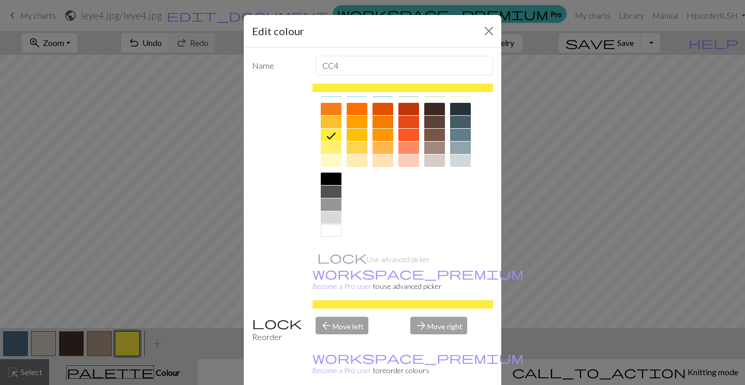
scroll to position [141, 0]
click at [355, 143] on div at bounding box center [356, 148] width 21 height 12
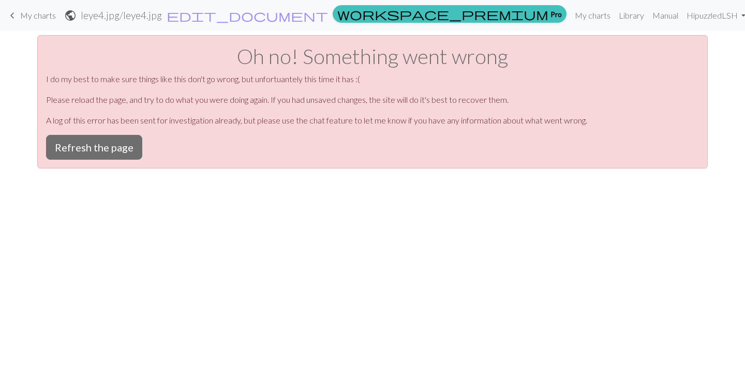
scroll to position [0, 0]
click at [111, 147] on button "Refresh the page" at bounding box center [94, 147] width 96 height 25
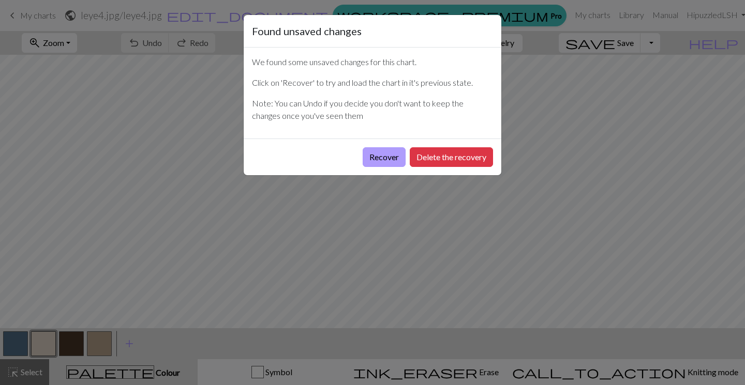
click at [380, 158] on button "Recover" at bounding box center [383, 157] width 43 height 20
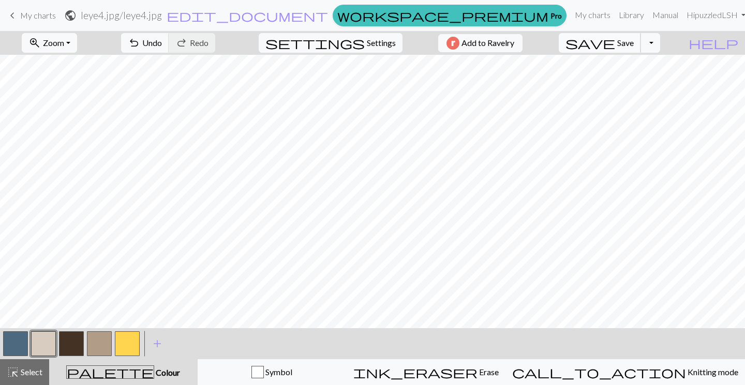
click at [633, 46] on span "Save" at bounding box center [625, 43] width 17 height 10
click at [660, 40] on button "Toggle Dropdown" at bounding box center [650, 43] width 20 height 20
click at [636, 82] on button "save_alt Download" at bounding box center [574, 82] width 171 height 17
click at [129, 340] on button "button" at bounding box center [127, 343] width 25 height 25
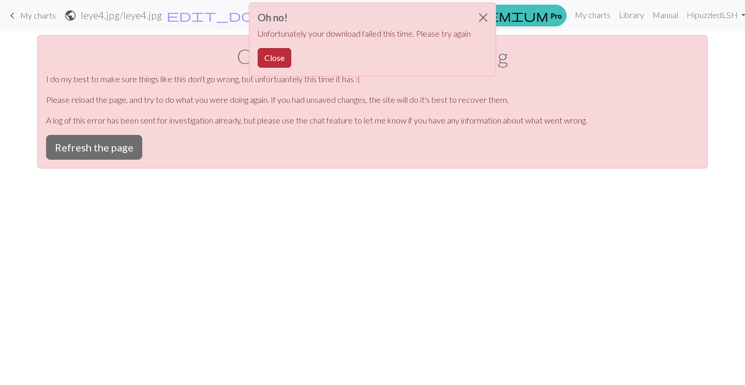
click at [278, 54] on button "Close" at bounding box center [275, 58] width 34 height 20
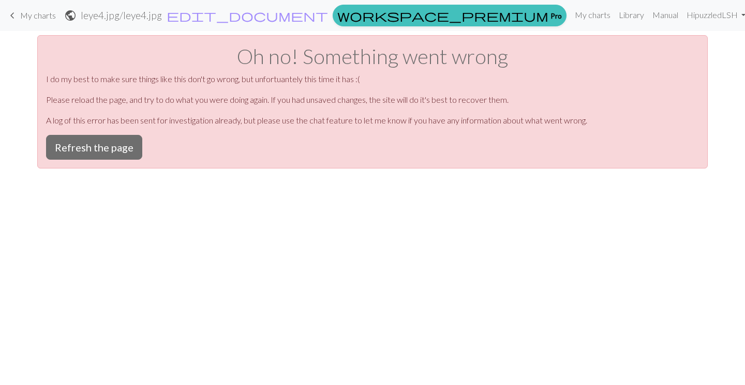
click at [502, 239] on div "keyboard_arrow_left My charts public leye4.jpg / leye4.jpg edit_document Edit s…" at bounding box center [372, 192] width 745 height 385
click at [71, 142] on button "Refresh the page" at bounding box center [94, 147] width 96 height 25
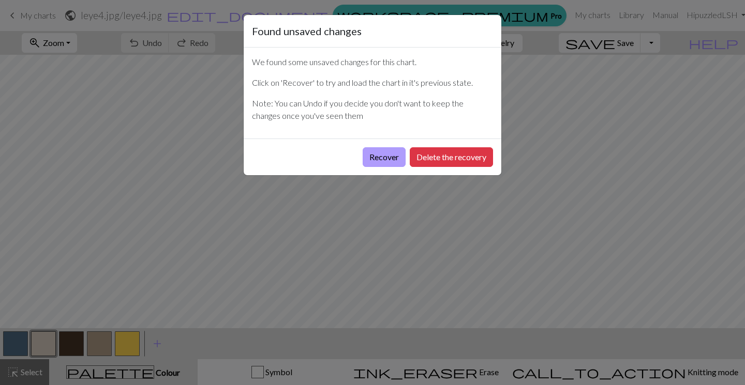
click at [390, 160] on button "Recover" at bounding box center [383, 157] width 43 height 20
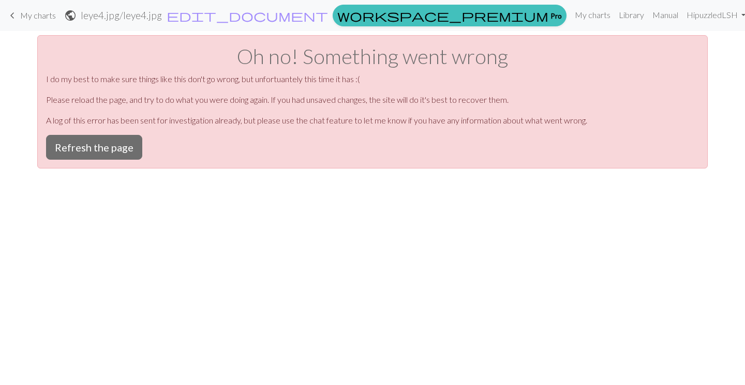
click at [29, 18] on span "My charts" at bounding box center [38, 15] width 36 height 10
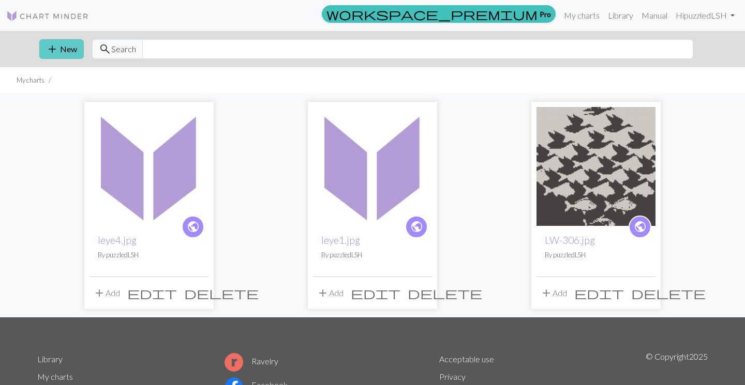
click at [60, 53] on button "add New" at bounding box center [61, 49] width 44 height 20
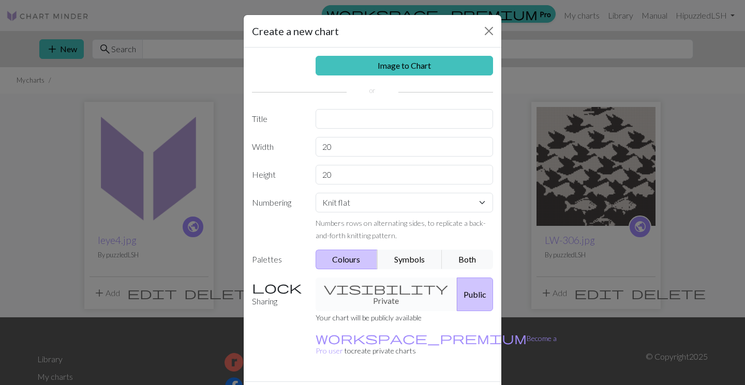
click at [377, 289] on div "visibility Private Public" at bounding box center [404, 295] width 190 height 34
click at [423, 68] on link "Image to Chart" at bounding box center [404, 66] width 178 height 20
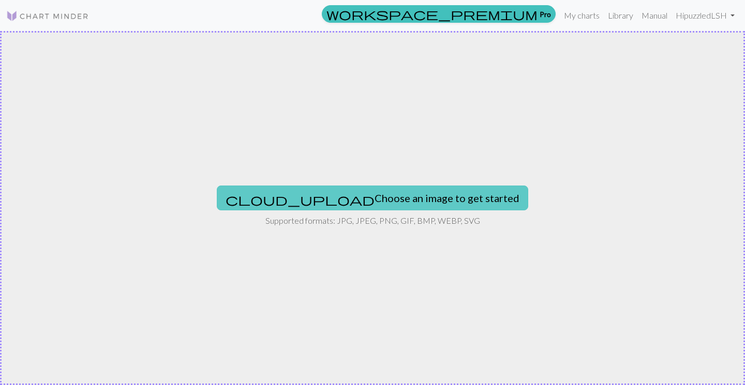
click at [420, 189] on button "cloud_upload Choose an image to get started" at bounding box center [372, 198] width 311 height 25
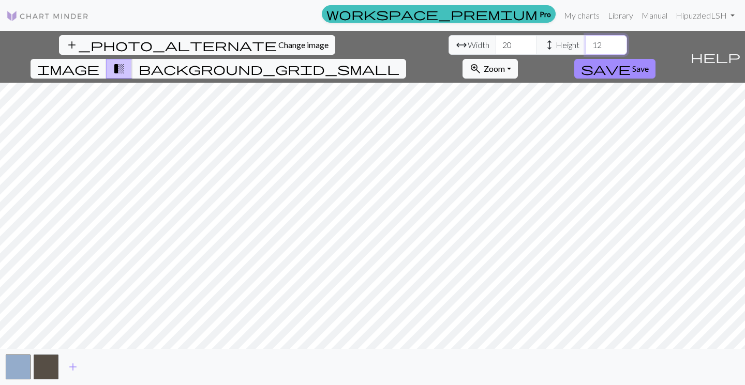
click at [585, 46] on input "12" at bounding box center [605, 45] width 41 height 20
click at [585, 46] on input "11" at bounding box center [605, 45] width 41 height 20
click at [585, 46] on input "10" at bounding box center [605, 45] width 41 height 20
click at [585, 42] on input "11" at bounding box center [605, 45] width 41 height 20
click at [585, 42] on input "12" at bounding box center [605, 45] width 41 height 20
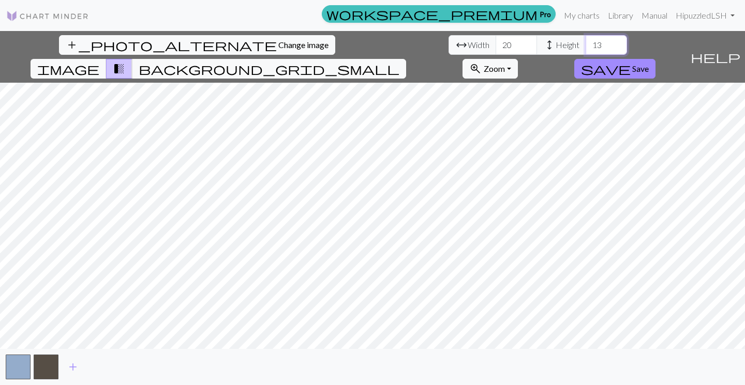
click at [585, 42] on input "13" at bounding box center [605, 45] width 41 height 20
click at [585, 42] on input "14" at bounding box center [605, 45] width 41 height 20
click at [585, 42] on input "15" at bounding box center [605, 45] width 41 height 20
click at [585, 42] on input "16" at bounding box center [605, 45] width 41 height 20
click at [585, 42] on input "17" at bounding box center [605, 45] width 41 height 20
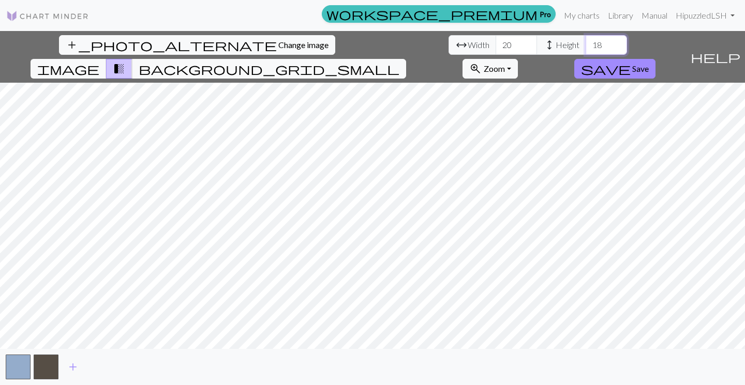
click at [585, 42] on input "18" at bounding box center [605, 45] width 41 height 20
click at [585, 42] on input "19" at bounding box center [605, 45] width 41 height 20
click at [585, 42] on input "20" at bounding box center [605, 45] width 41 height 20
click at [585, 42] on input "21" at bounding box center [605, 45] width 41 height 20
click at [585, 42] on input "22" at bounding box center [605, 45] width 41 height 20
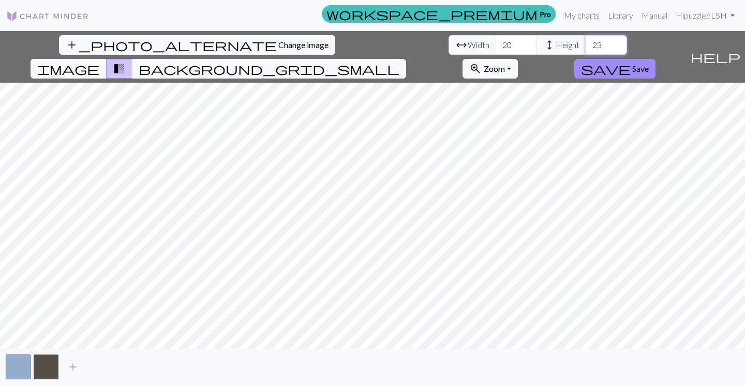
click at [585, 42] on input "23" at bounding box center [605, 45] width 41 height 20
click at [585, 42] on input "24" at bounding box center [605, 45] width 41 height 20
type input "25"
click at [585, 42] on input "25" at bounding box center [605, 45] width 41 height 20
click at [495, 43] on input "21" at bounding box center [515, 45] width 41 height 20
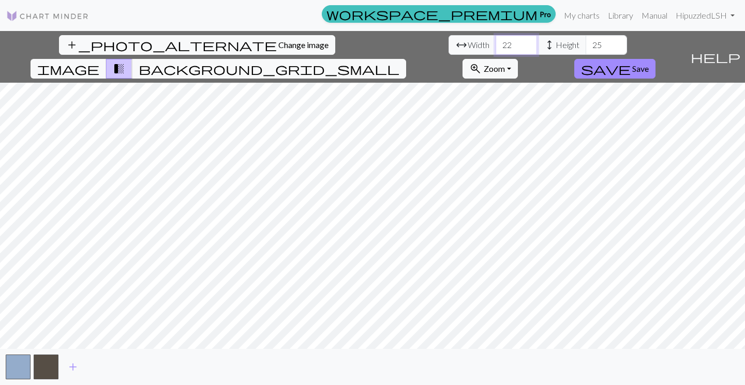
click at [495, 43] on input "22" at bounding box center [515, 45] width 41 height 20
click at [495, 43] on input "23" at bounding box center [515, 45] width 41 height 20
click at [495, 43] on input "24" at bounding box center [515, 45] width 41 height 20
click at [495, 43] on input "25" at bounding box center [515, 45] width 41 height 20
type input "26"
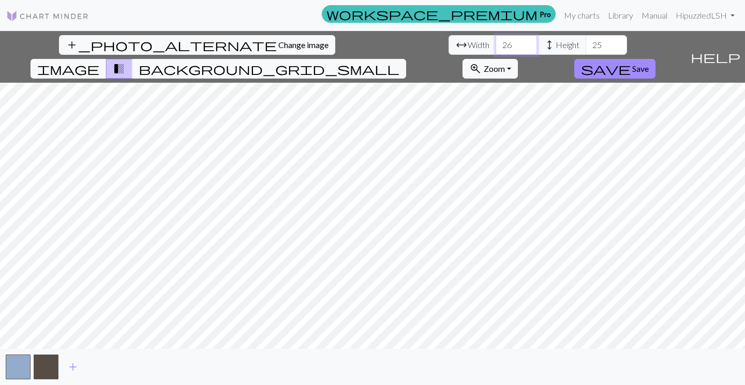
click at [495, 43] on input "26" at bounding box center [515, 45] width 41 height 20
click at [72, 368] on span "add" at bounding box center [73, 367] width 12 height 14
click at [105, 365] on span "add" at bounding box center [101, 367] width 12 height 14
click at [585, 43] on input "26" at bounding box center [605, 45] width 41 height 20
click at [585, 43] on input "27" at bounding box center [605, 45] width 41 height 20
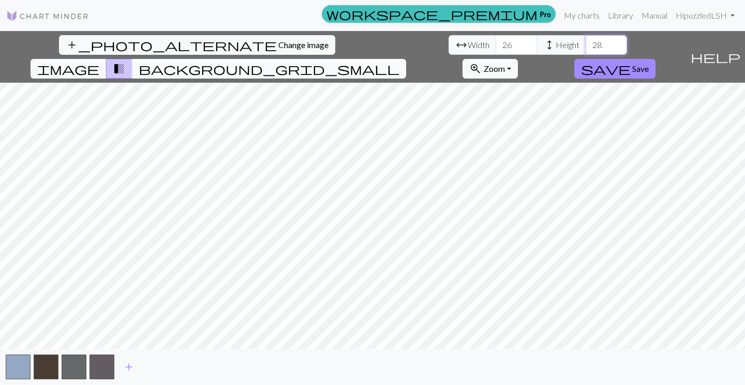
click at [585, 43] on input "28" at bounding box center [605, 45] width 41 height 20
click at [585, 43] on input "29" at bounding box center [605, 45] width 41 height 20
type input "30"
click at [585, 43] on input "30" at bounding box center [605, 45] width 41 height 20
click at [495, 43] on input "27" at bounding box center [515, 45] width 41 height 20
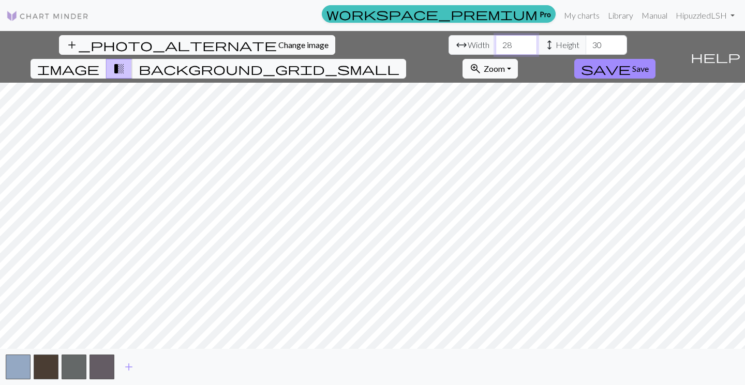
click at [495, 43] on input "28" at bounding box center [515, 45] width 41 height 20
click at [495, 43] on input "29" at bounding box center [515, 45] width 41 height 20
type input "30"
click at [495, 43] on input "30" at bounding box center [515, 45] width 41 height 20
click at [399, 62] on span "background_grid_small" at bounding box center [269, 69] width 261 height 14
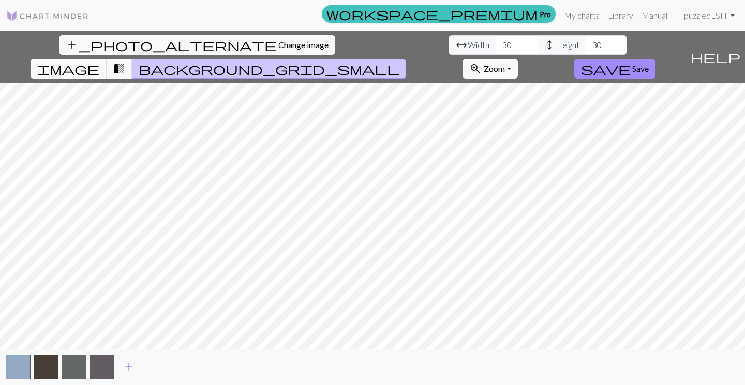
click at [107, 59] on button "image" at bounding box center [69, 69] width 76 height 20
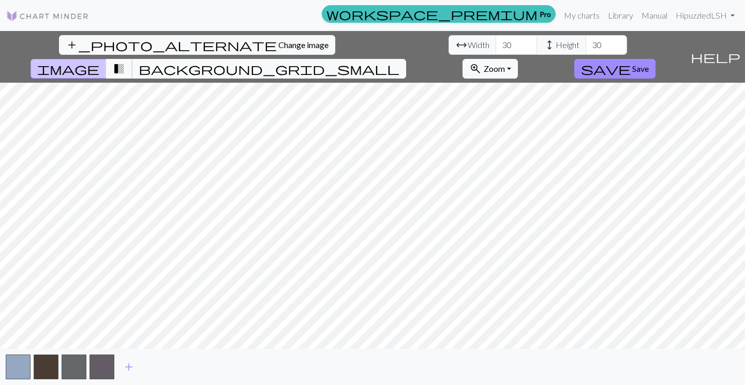
click at [125, 62] on span "transition_fade" at bounding box center [119, 69] width 12 height 14
click at [648, 64] on span "Save" at bounding box center [640, 69] width 17 height 10
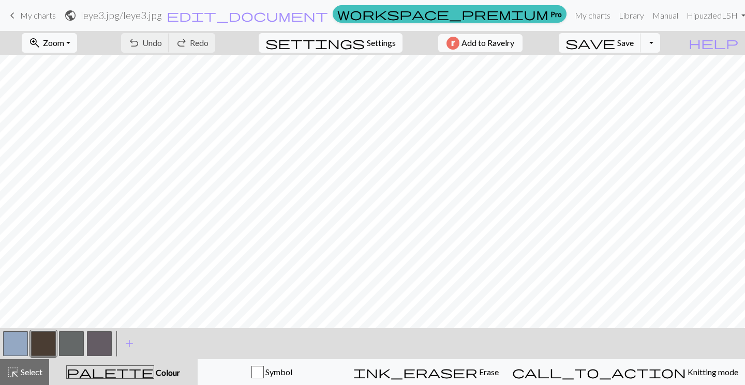
click at [201, 40] on div "undo Undo Undo redo Redo Redo" at bounding box center [168, 43] width 110 height 24
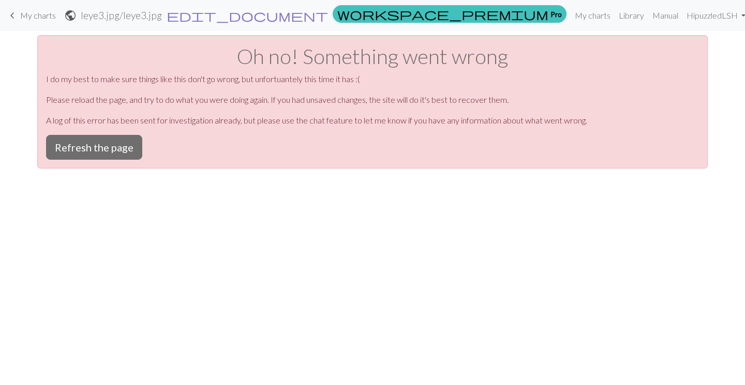
click at [328, 13] on span "edit_document" at bounding box center [247, 15] width 161 height 14
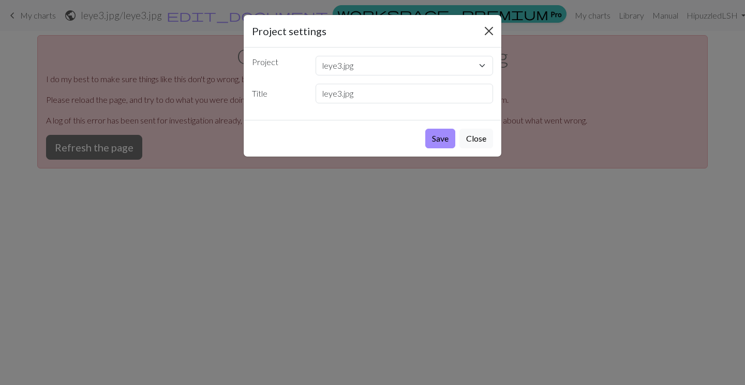
click at [488, 31] on button "Close" at bounding box center [488, 31] width 17 height 17
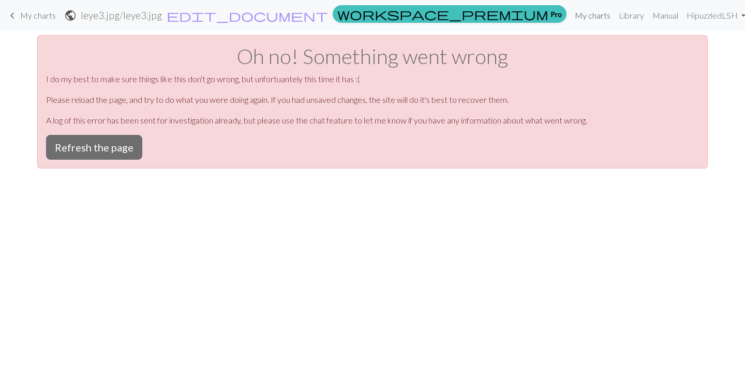
click at [576, 12] on link "My charts" at bounding box center [592, 15] width 44 height 21
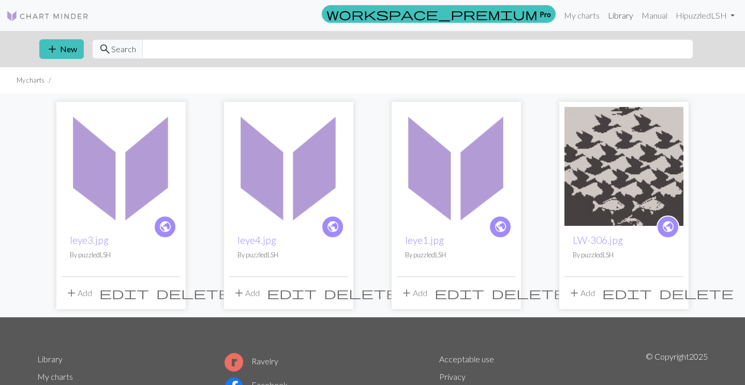
click at [623, 17] on link "Library" at bounding box center [620, 15] width 34 height 21
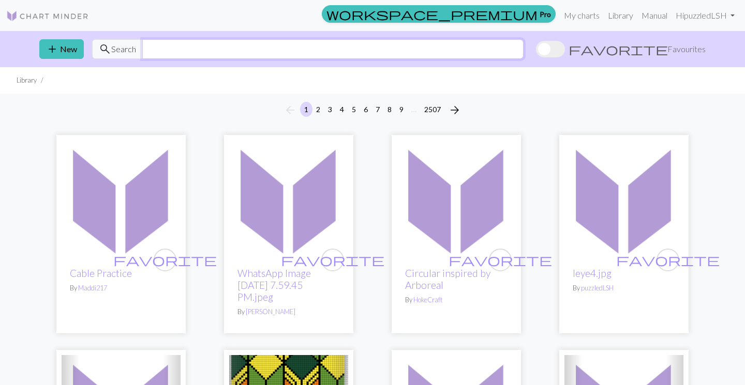
click at [234, 48] on input "text" at bounding box center [332, 49] width 381 height 20
click at [586, 11] on link "My charts" at bounding box center [581, 15] width 44 height 21
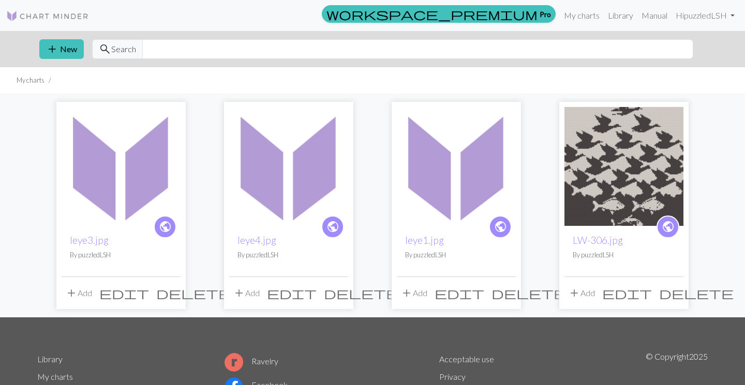
click at [280, 195] on img at bounding box center [288, 166] width 119 height 119
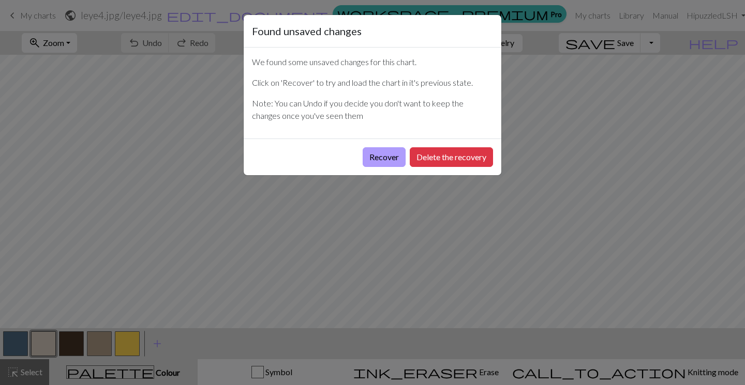
click at [369, 155] on button "Recover" at bounding box center [383, 157] width 43 height 20
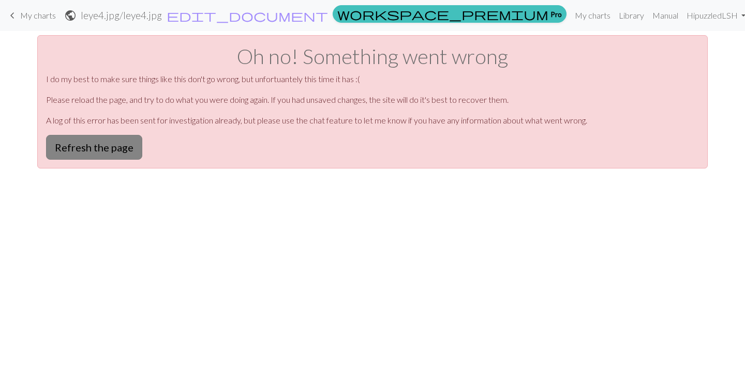
click at [119, 140] on button "Refresh the page" at bounding box center [94, 147] width 96 height 25
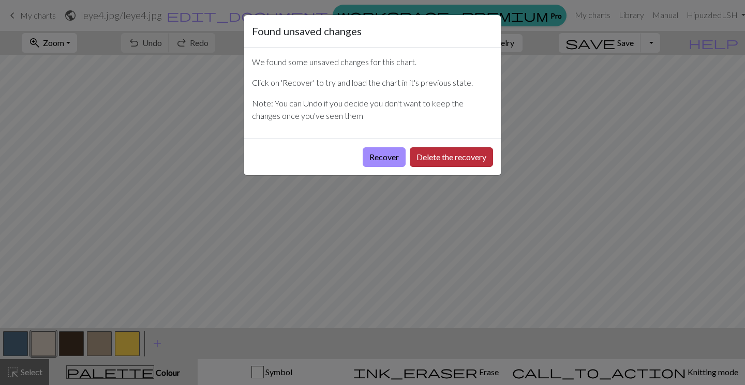
click at [441, 157] on button "Delete the recovery" at bounding box center [451, 157] width 83 height 20
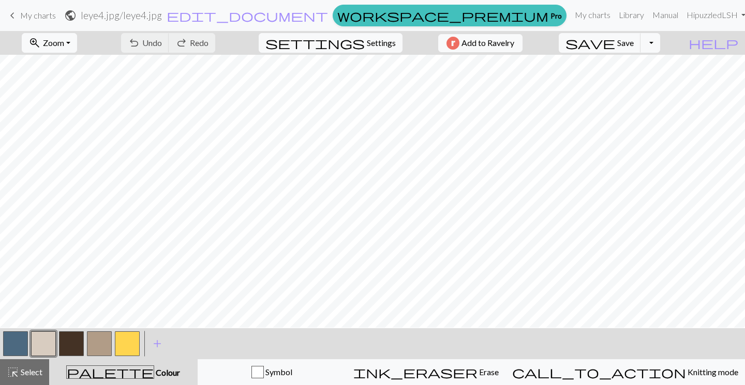
scroll to position [10, 0]
click at [378, 39] on span "Settings" at bounding box center [381, 43] width 29 height 12
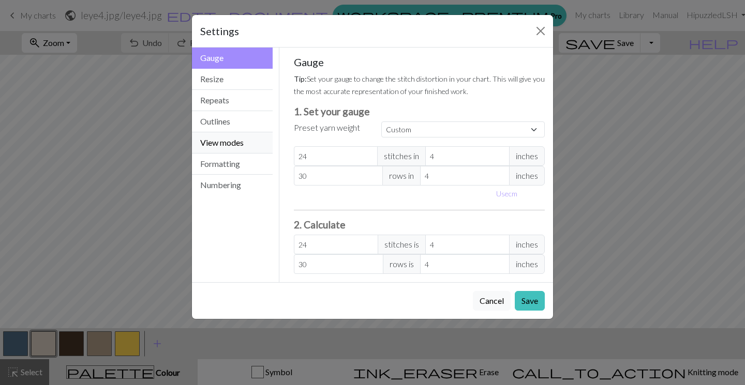
click at [243, 146] on button "View modes" at bounding box center [232, 142] width 81 height 21
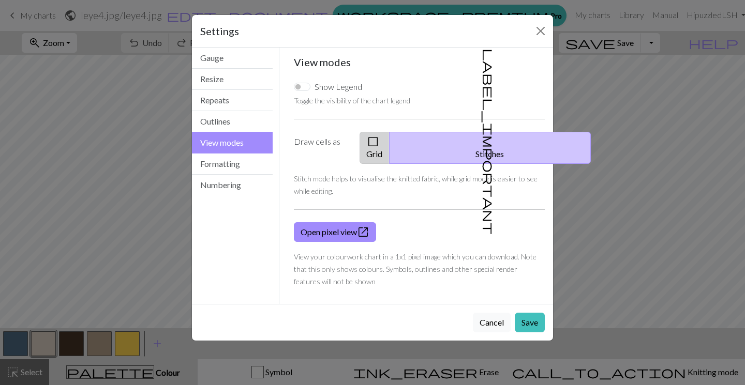
click at [379, 141] on span "check_box_outline_blank" at bounding box center [373, 141] width 12 height 14
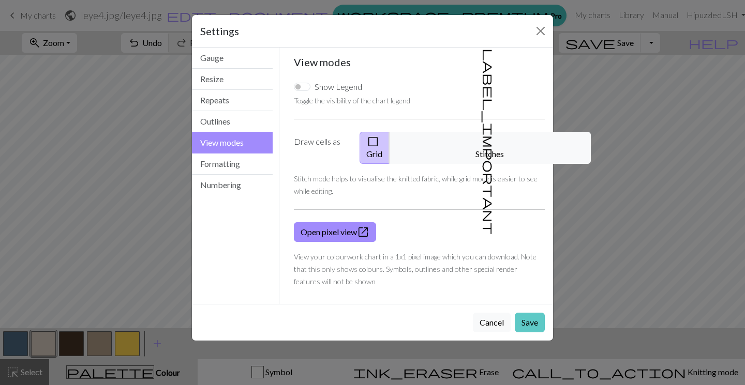
click at [531, 313] on button "Save" at bounding box center [529, 323] width 30 height 20
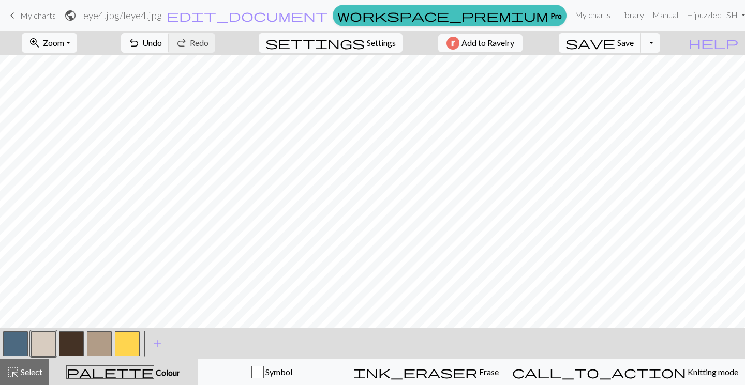
click at [633, 42] on span "Save" at bounding box center [625, 43] width 17 height 10
click at [660, 43] on button "Toggle Dropdown" at bounding box center [650, 43] width 20 height 20
click at [639, 81] on button "save_alt Download" at bounding box center [574, 82] width 171 height 17
click at [660, 43] on button "Toggle Dropdown" at bounding box center [650, 43] width 20 height 20
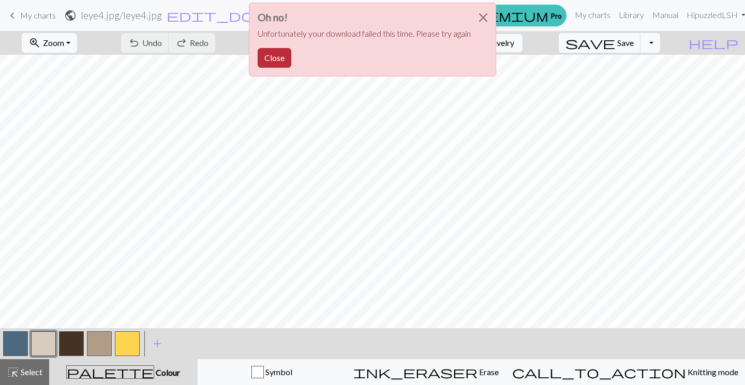
click at [275, 59] on button "Close" at bounding box center [275, 58] width 34 height 20
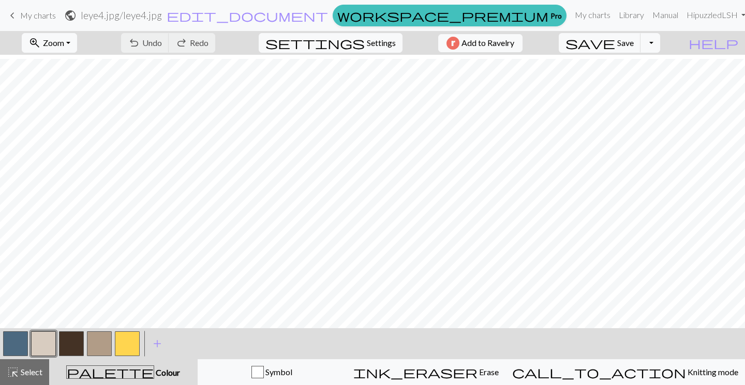
scroll to position [14, 0]
